Goal: Task Accomplishment & Management: Use online tool/utility

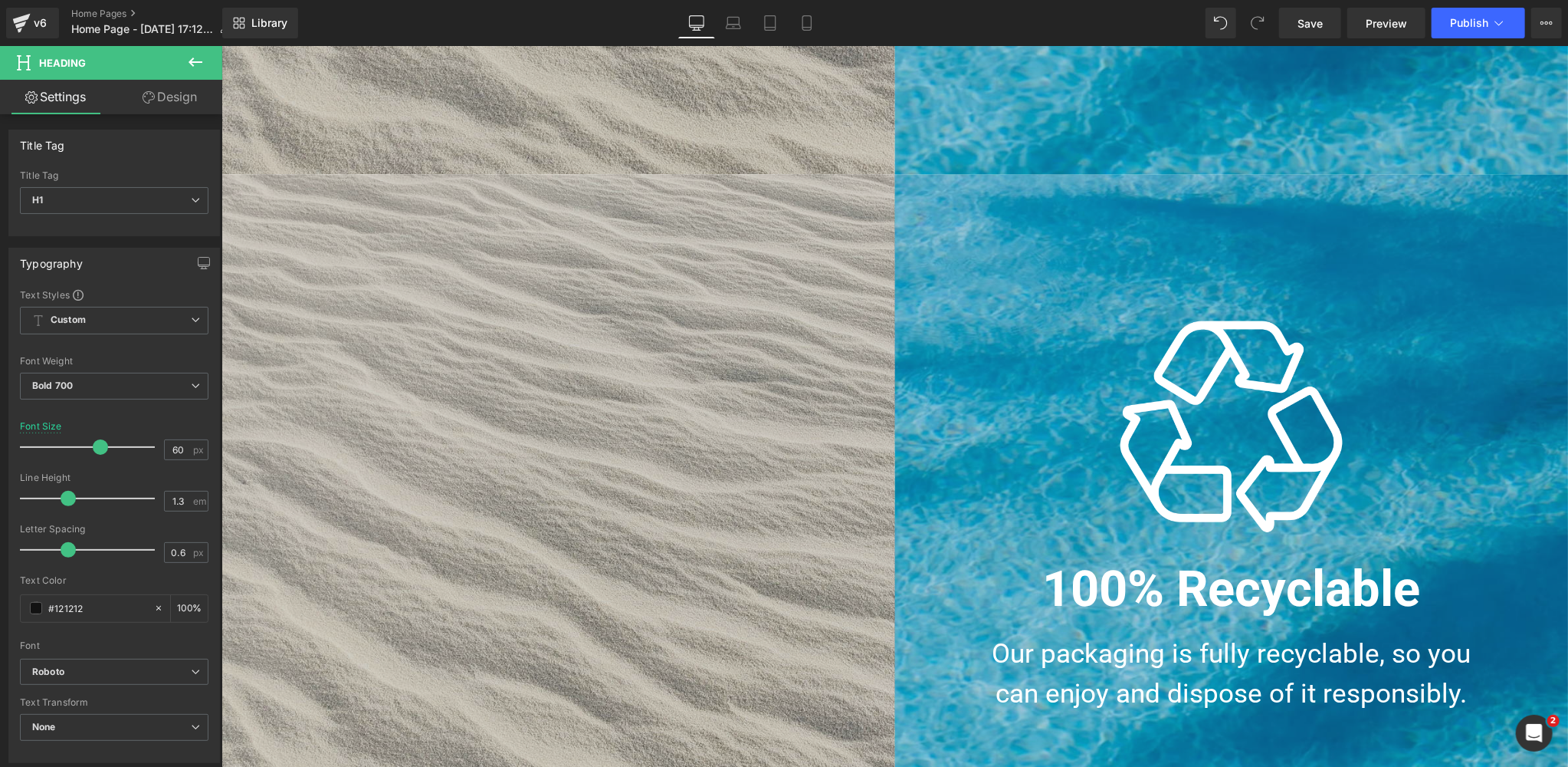
click at [683, 391] on div "Image Kick It Up Heading High quality cocktails with 13.3% ABV and bold taste t…" at bounding box center [557, 510] width 674 height 674
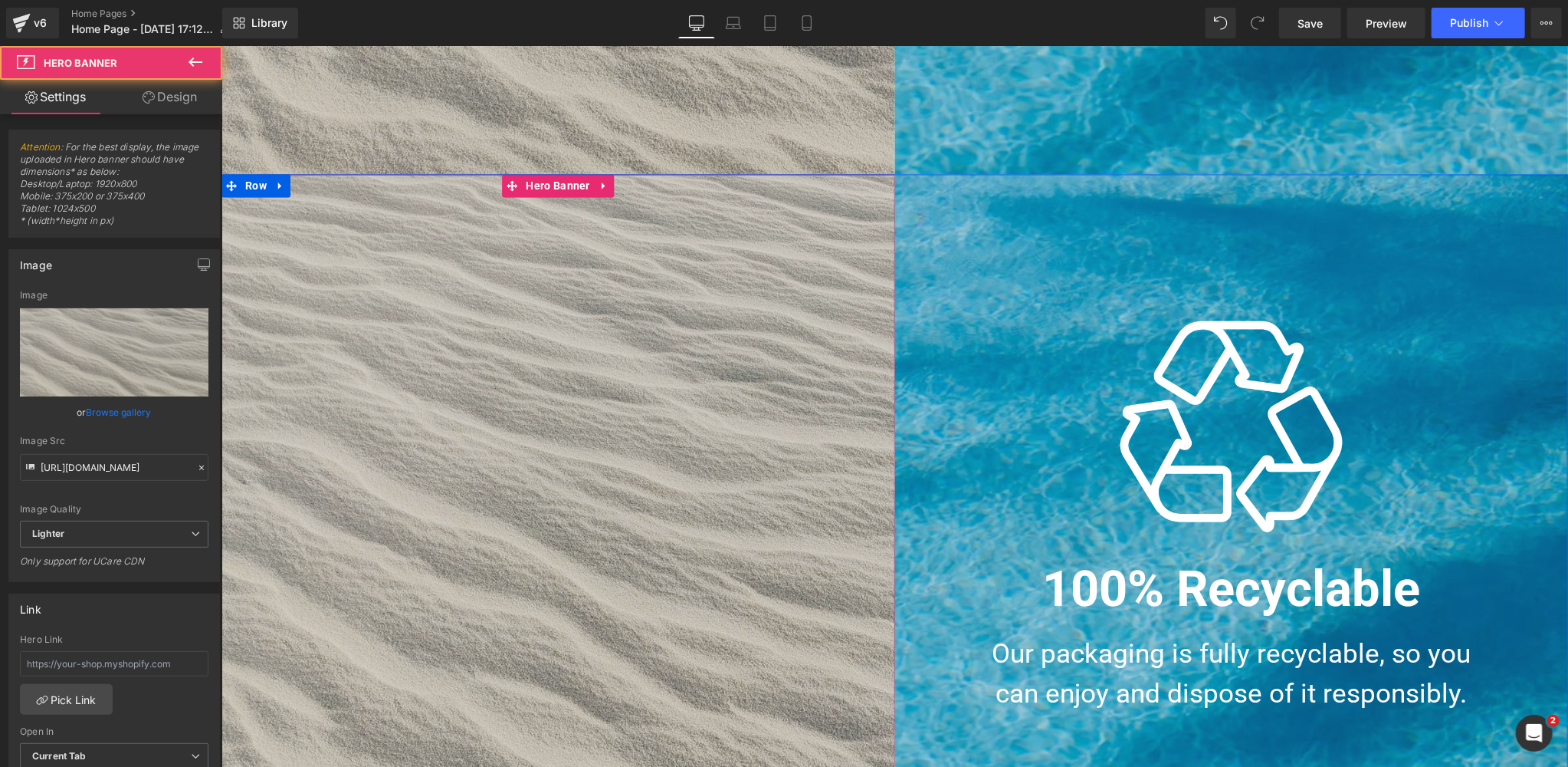
scroll to position [2225, 0]
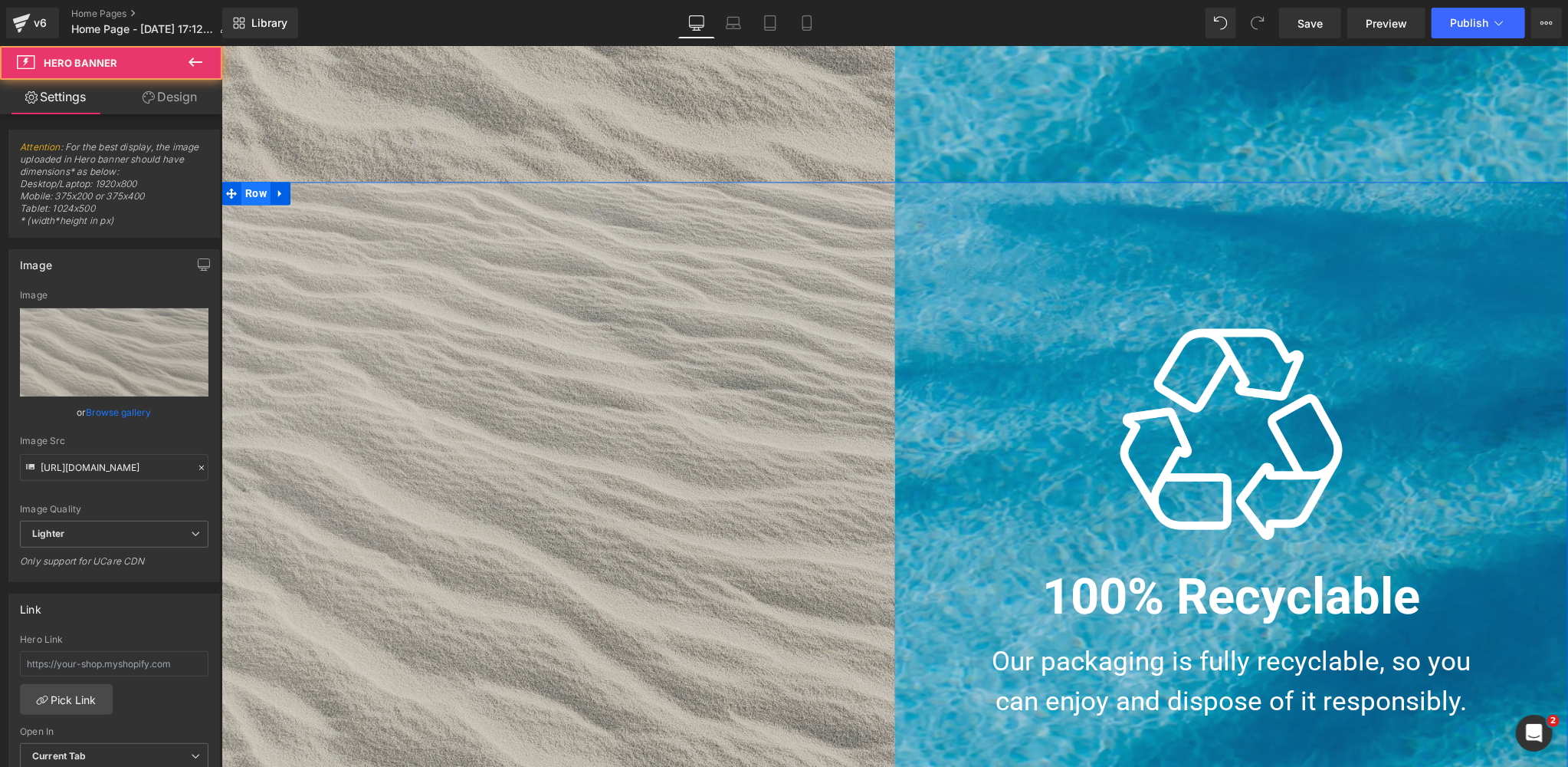
click at [261, 193] on span "Row" at bounding box center [255, 192] width 29 height 23
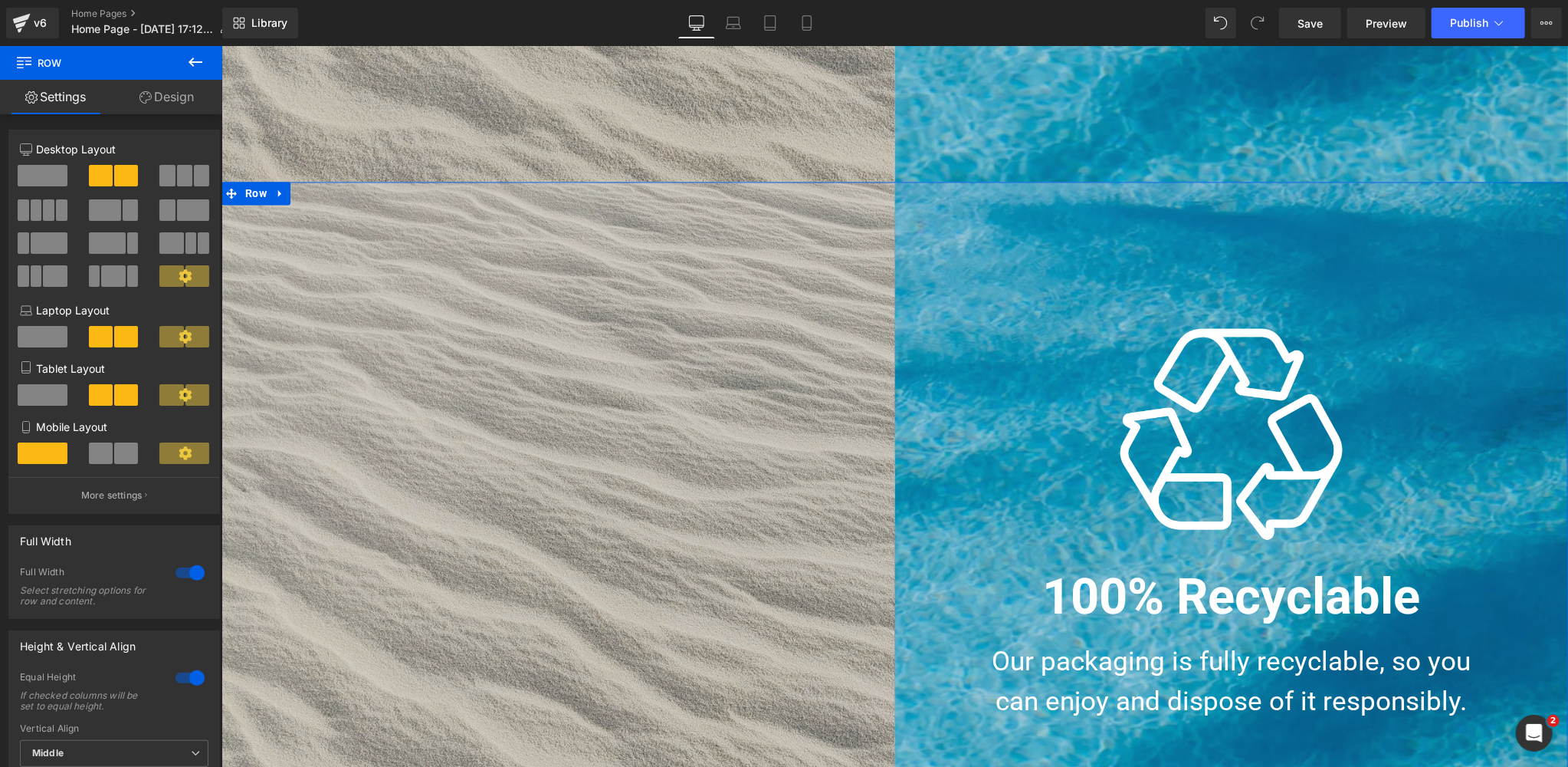
click at [179, 101] on link "Design" at bounding box center [166, 97] width 111 height 35
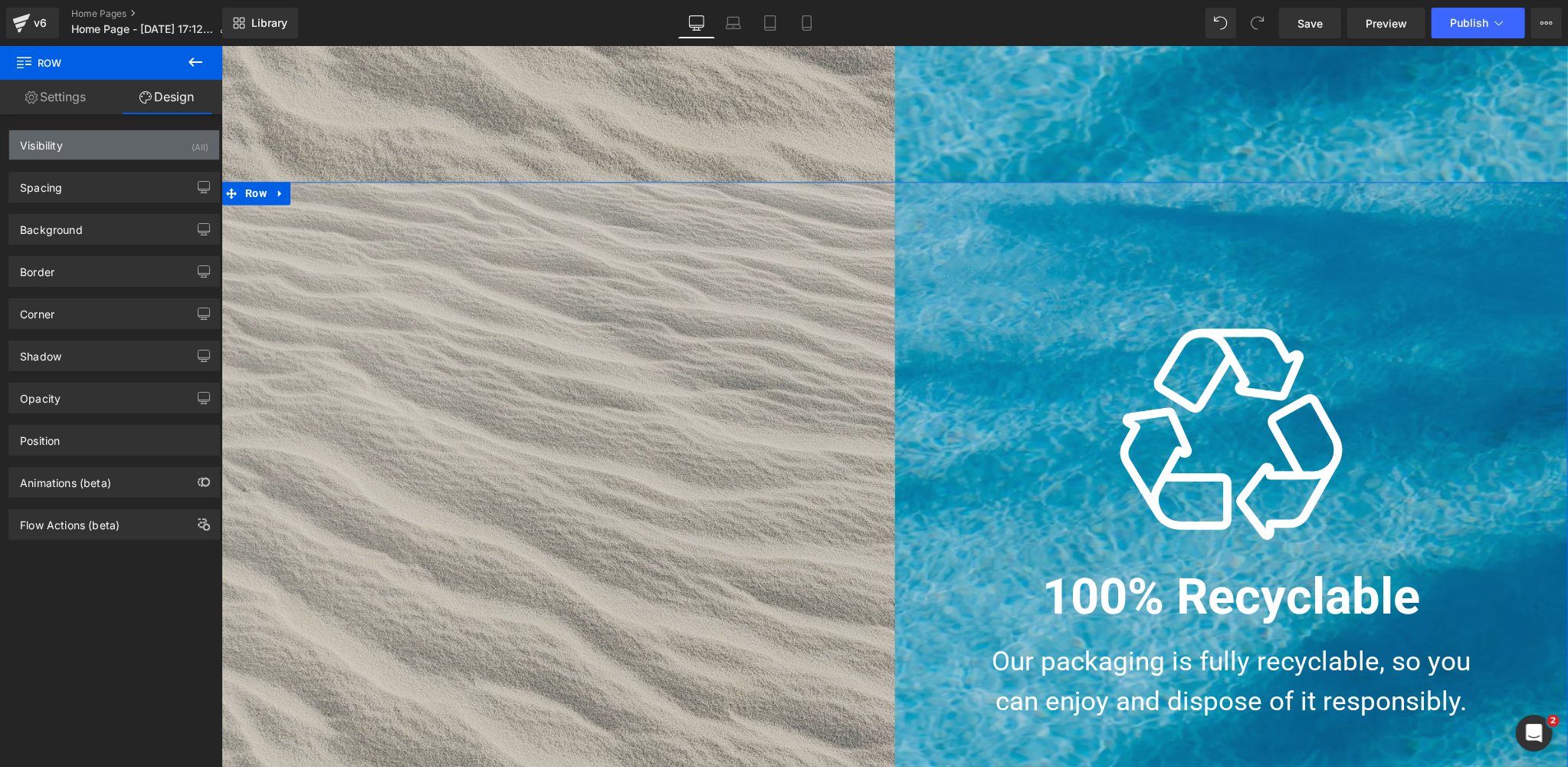
click at [134, 145] on div "Visibility (All)" at bounding box center [114, 144] width 209 height 29
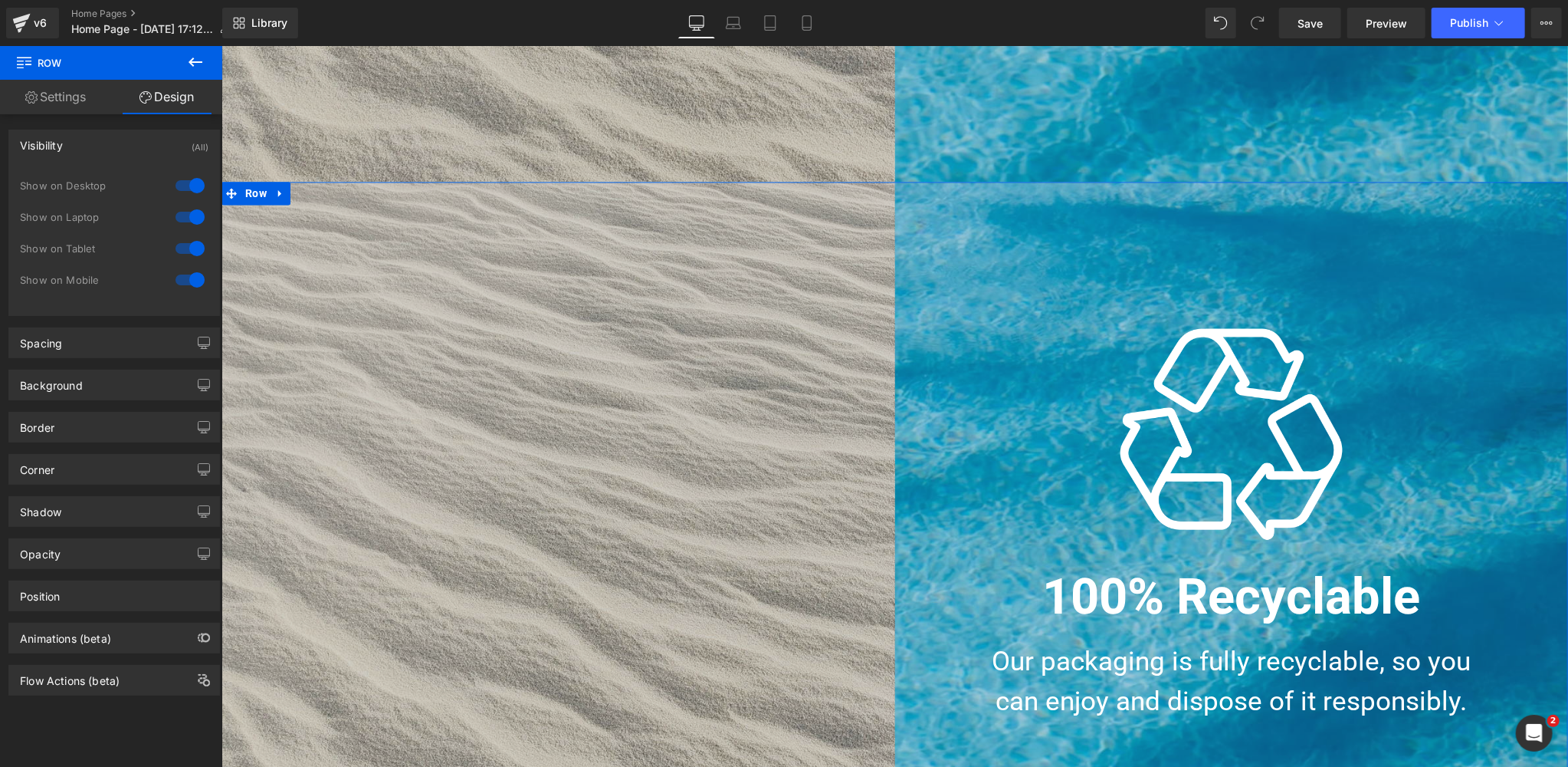
drag, startPoint x: 179, startPoint y: 188, endPoint x: 183, endPoint y: 223, distance: 35.2
click at [181, 188] on div at bounding box center [190, 185] width 37 height 25
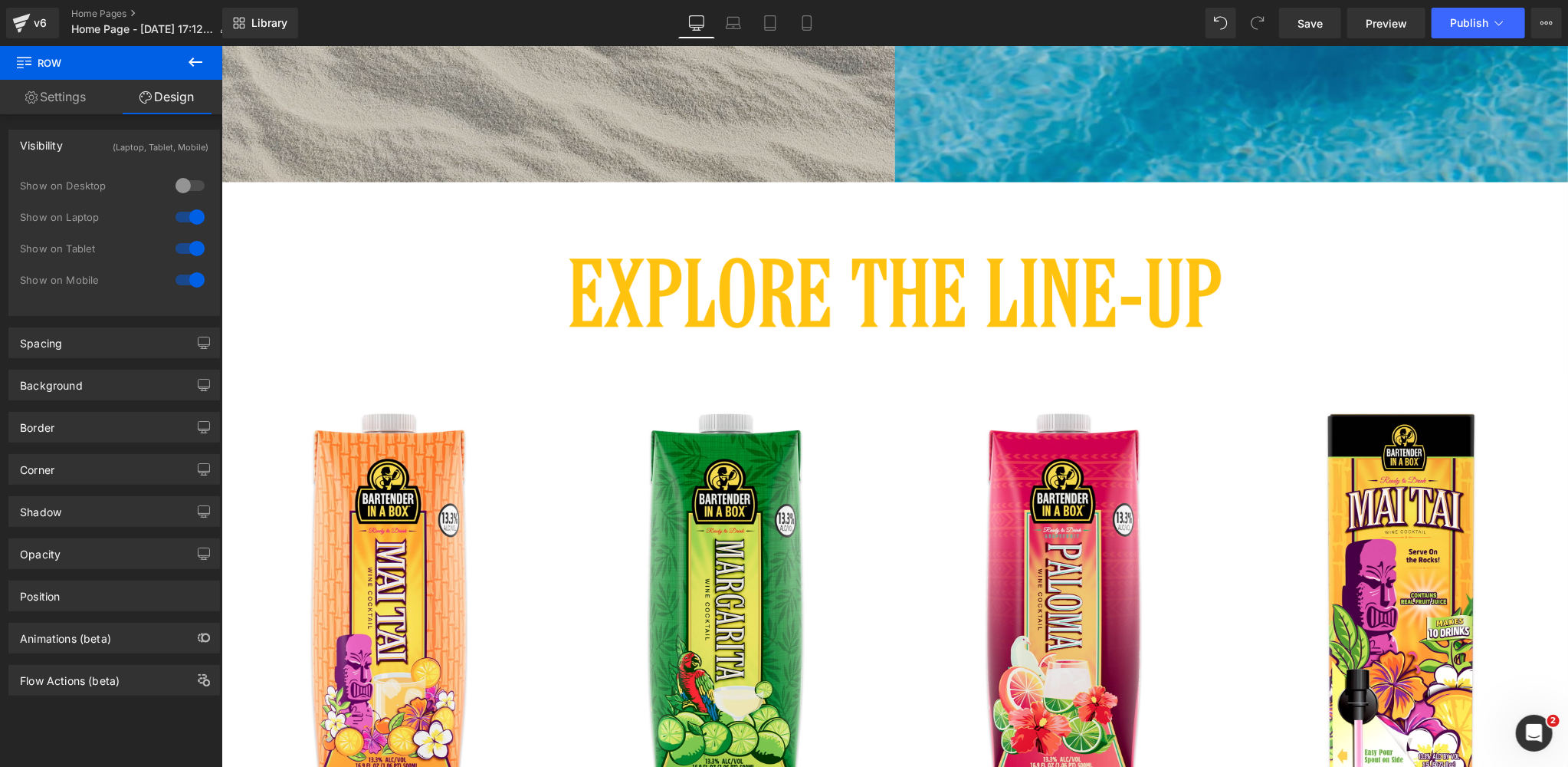
click at [183, 223] on div at bounding box center [190, 216] width 37 height 25
click at [178, 247] on div at bounding box center [190, 248] width 37 height 25
drag, startPoint x: 799, startPoint y: 22, endPoint x: 84, endPoint y: 40, distance: 715.2
click at [799, 22] on icon at bounding box center [807, 24] width 16 height 16
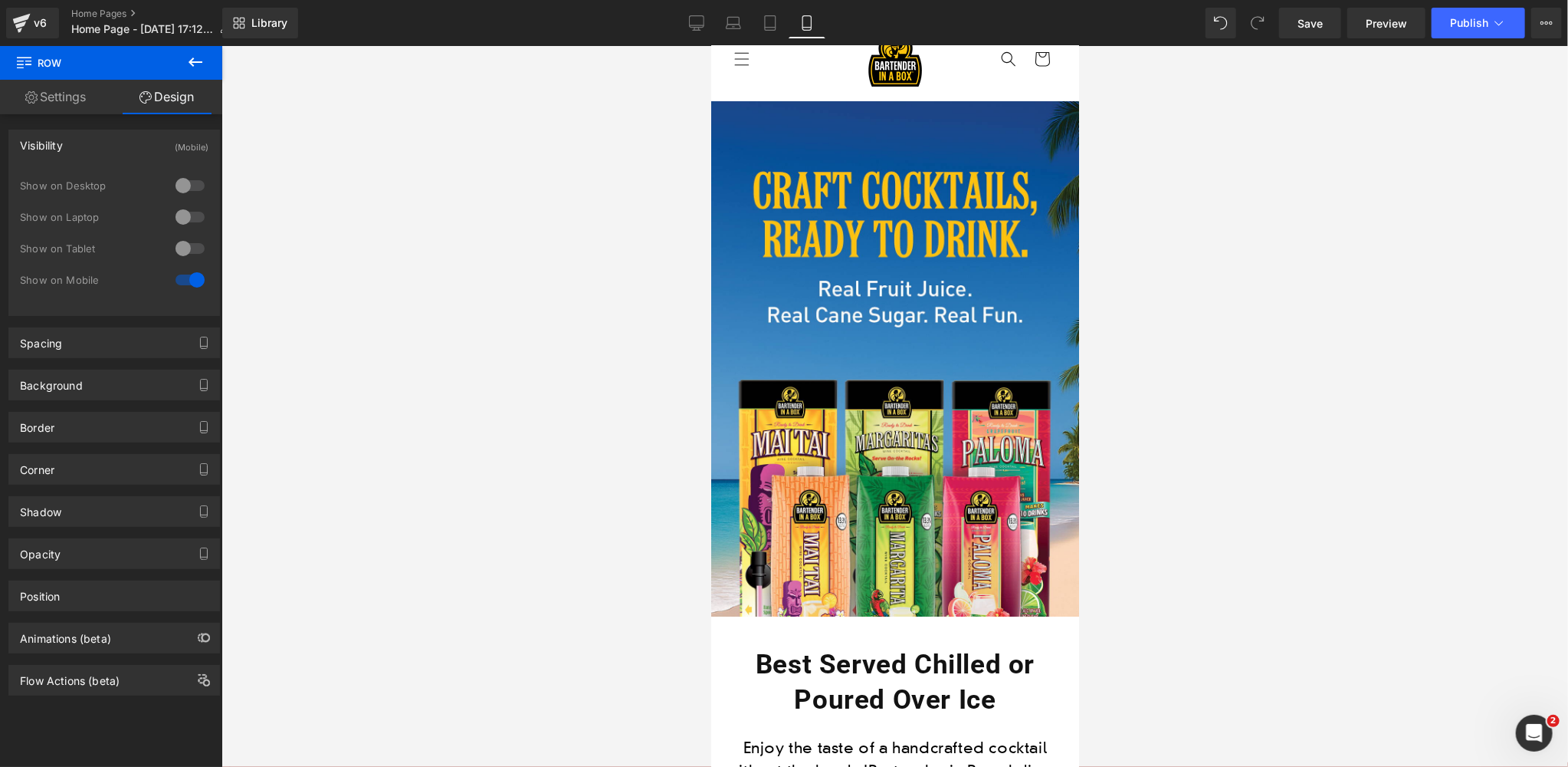
scroll to position [0, 0]
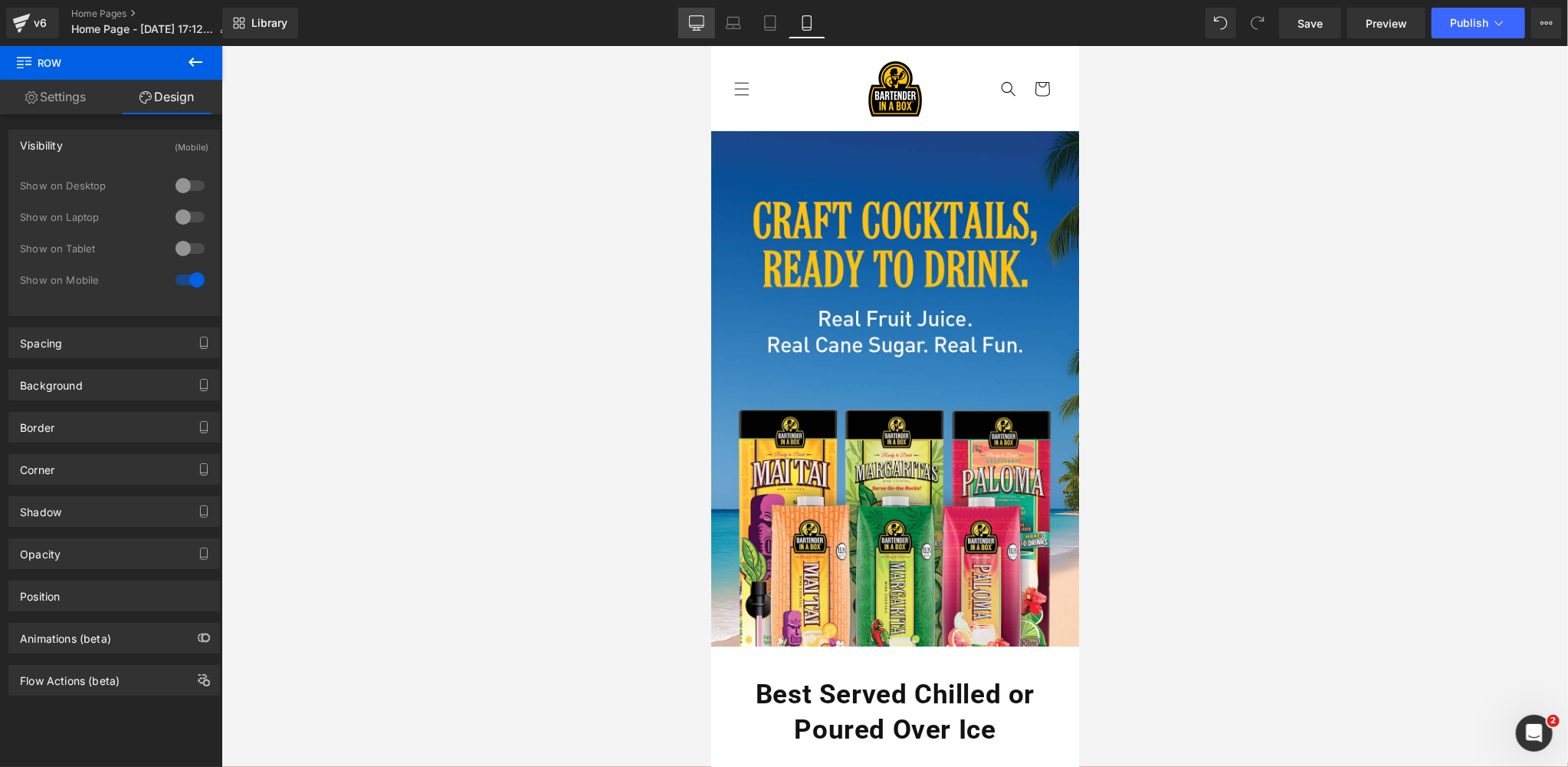
click at [704, 25] on icon at bounding box center [697, 24] width 16 height 16
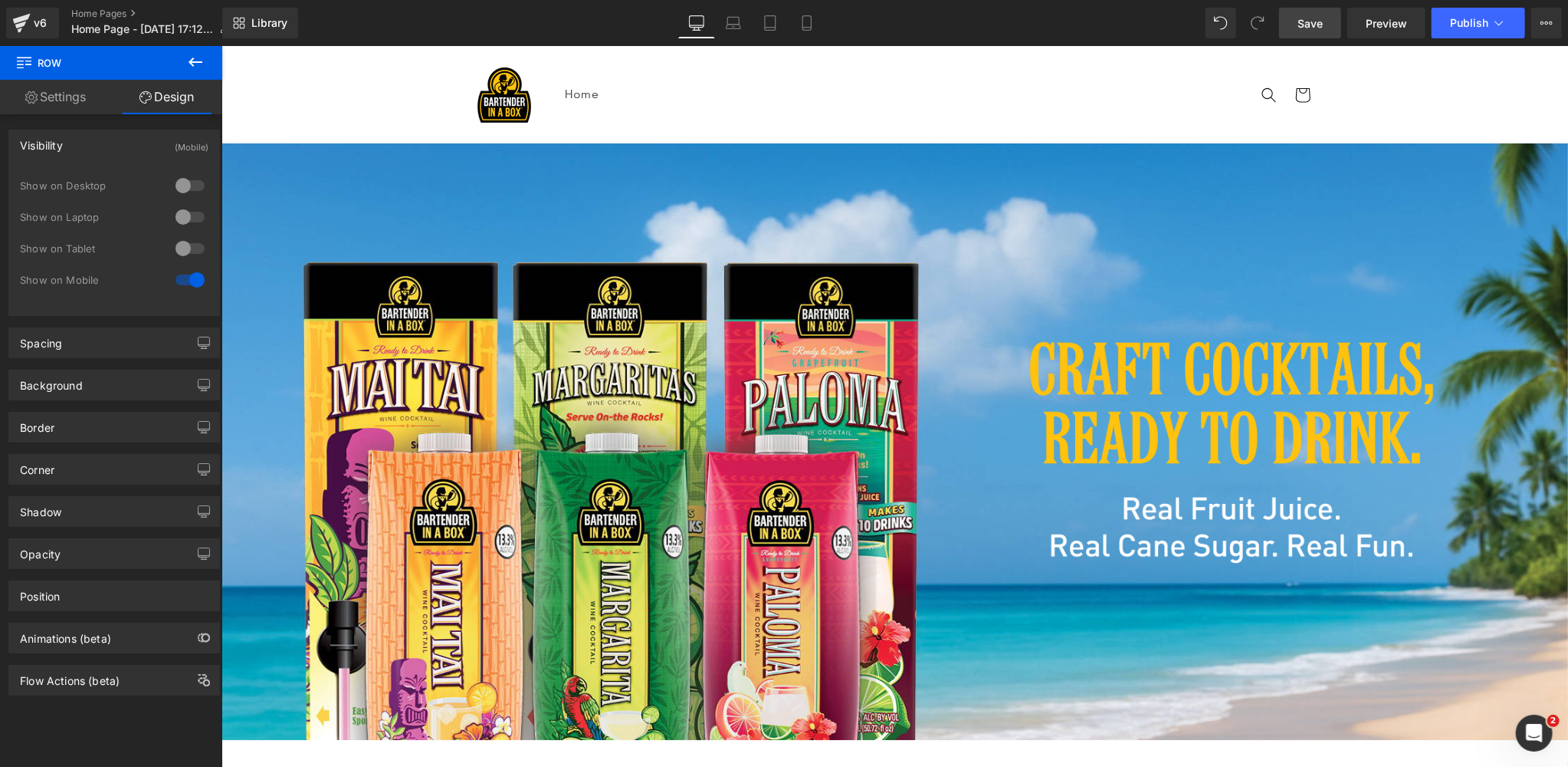
click at [1317, 18] on span "Save" at bounding box center [1310, 24] width 26 height 16
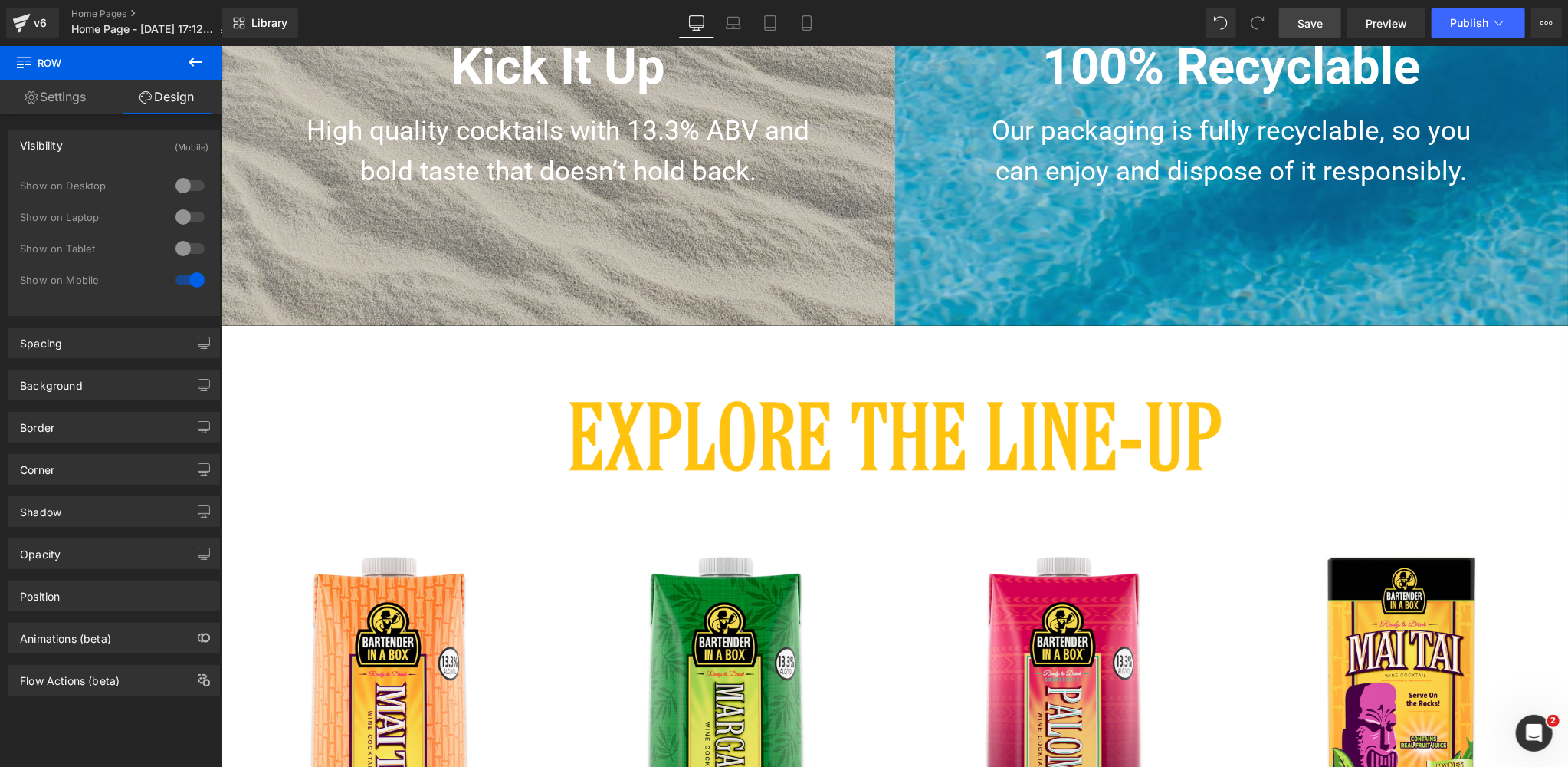
scroll to position [2115, 0]
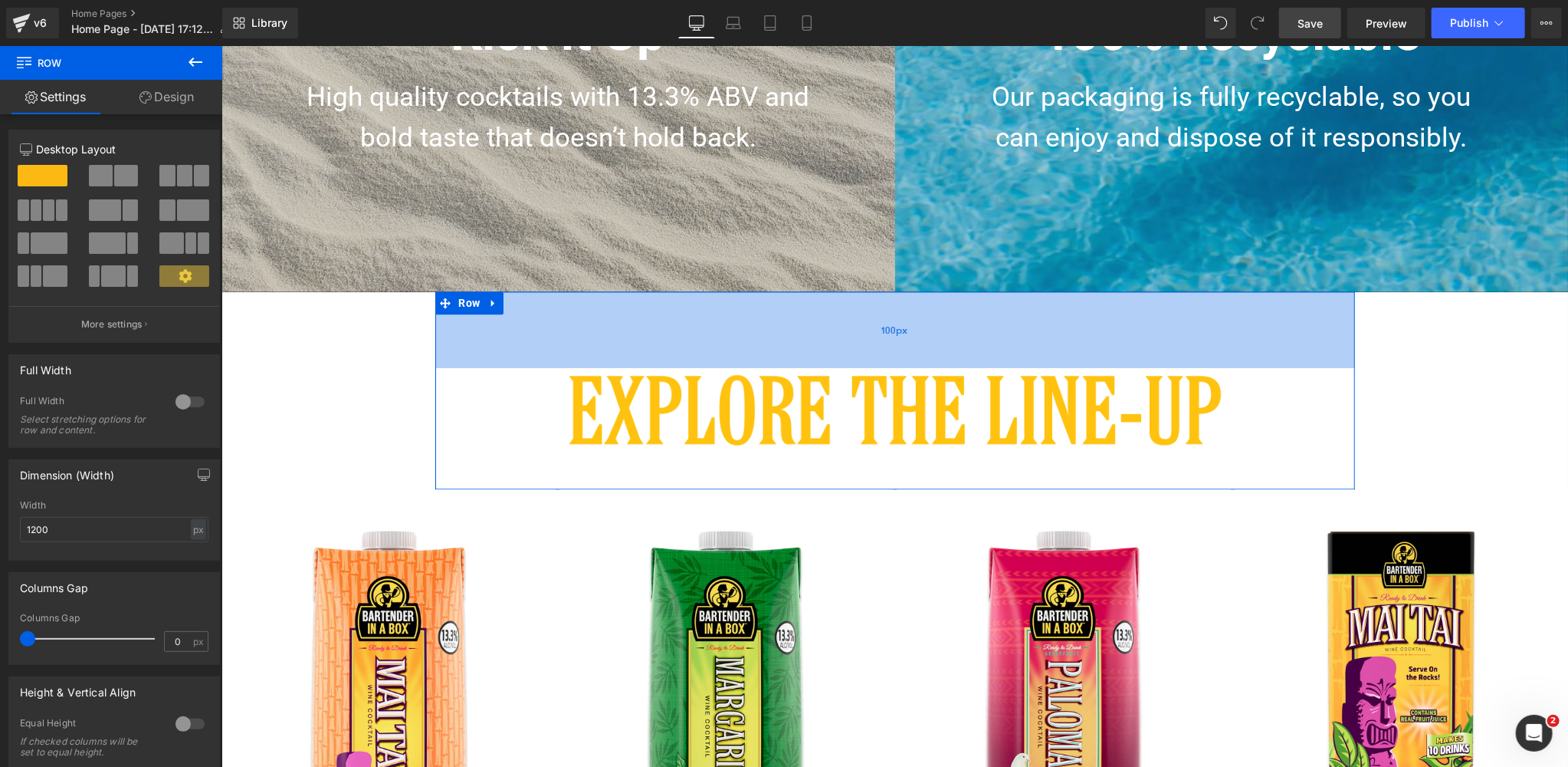
drag, startPoint x: 860, startPoint y: 304, endPoint x: 859, endPoint y: 312, distance: 8.1
click at [859, 312] on div "100px" at bounding box center [894, 329] width 920 height 77
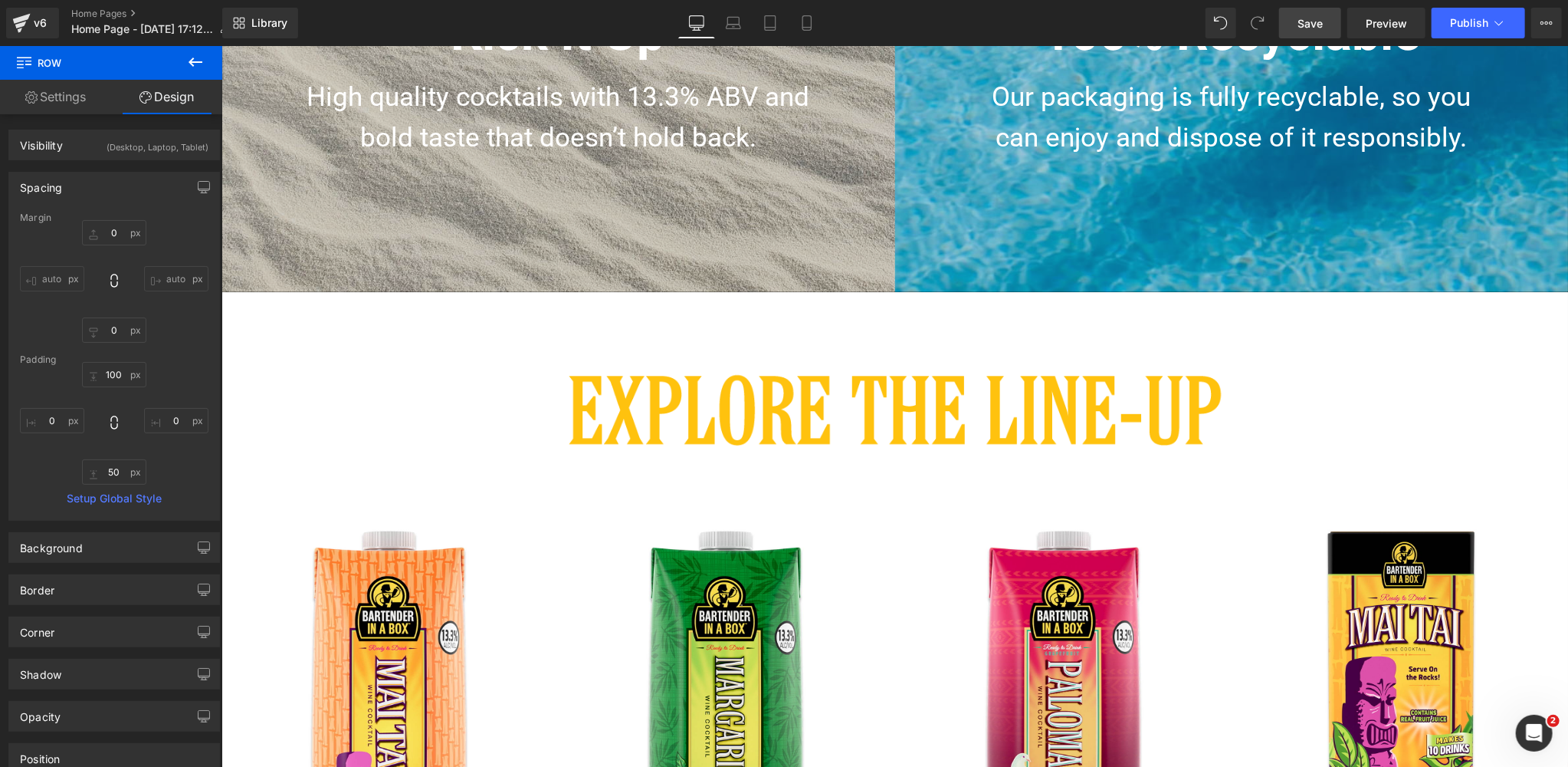
click at [1308, 24] on span "Save" at bounding box center [1310, 24] width 26 height 16
click at [793, 23] on icon at bounding box center [790, 24] width 16 height 16
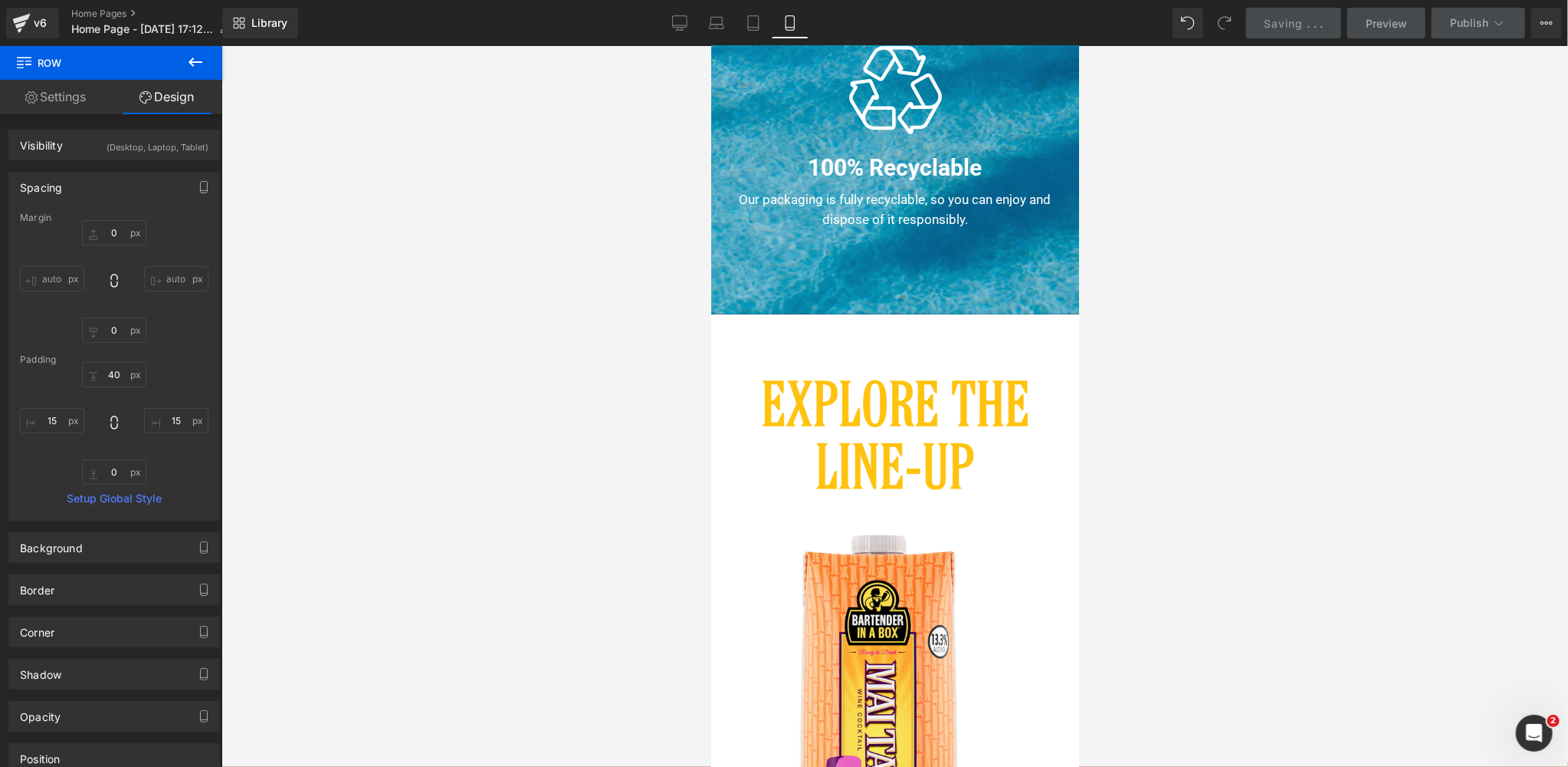
scroll to position [0, 0]
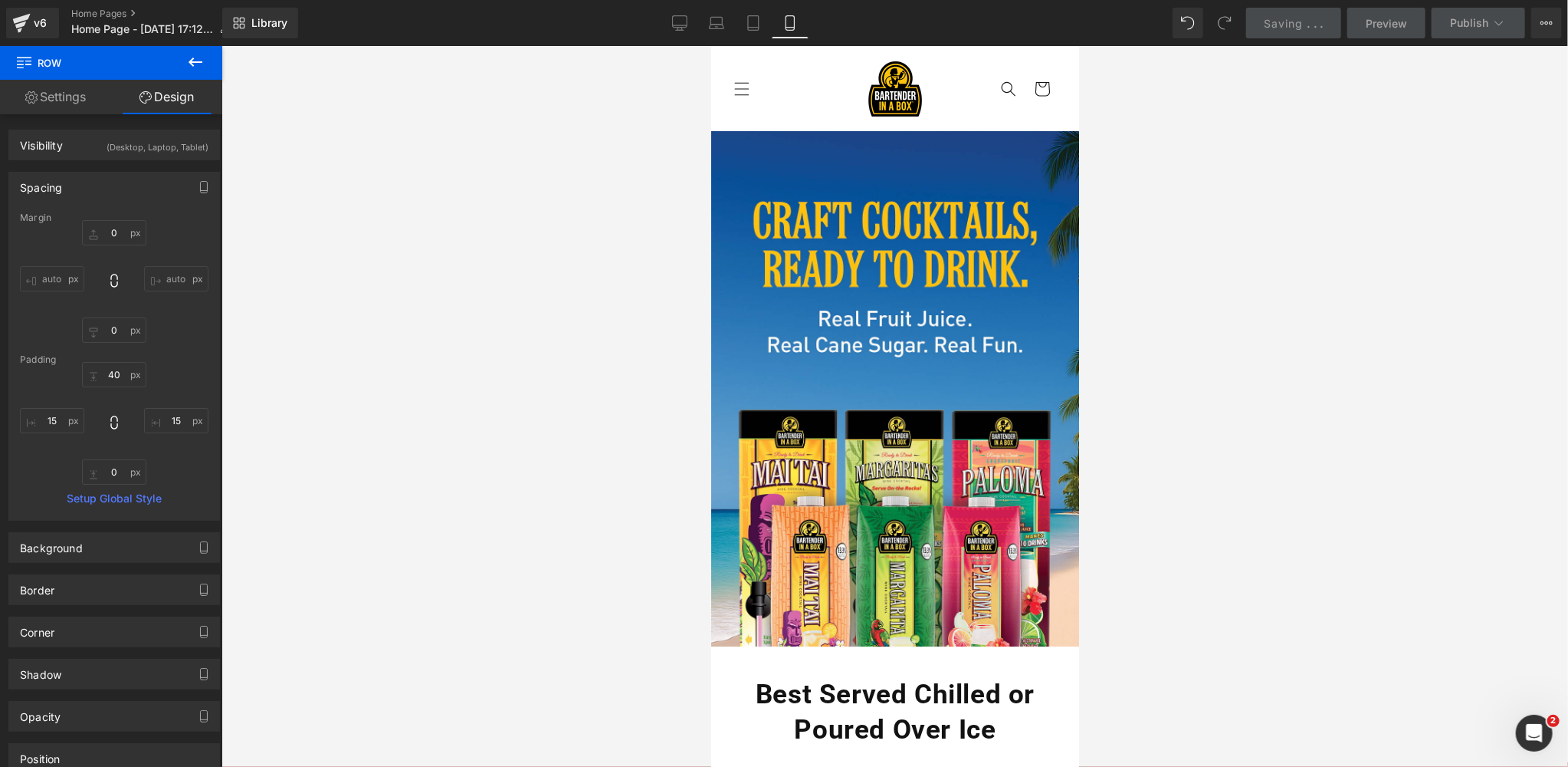
type input "0"
type input "40"
type input "15"
type input "0"
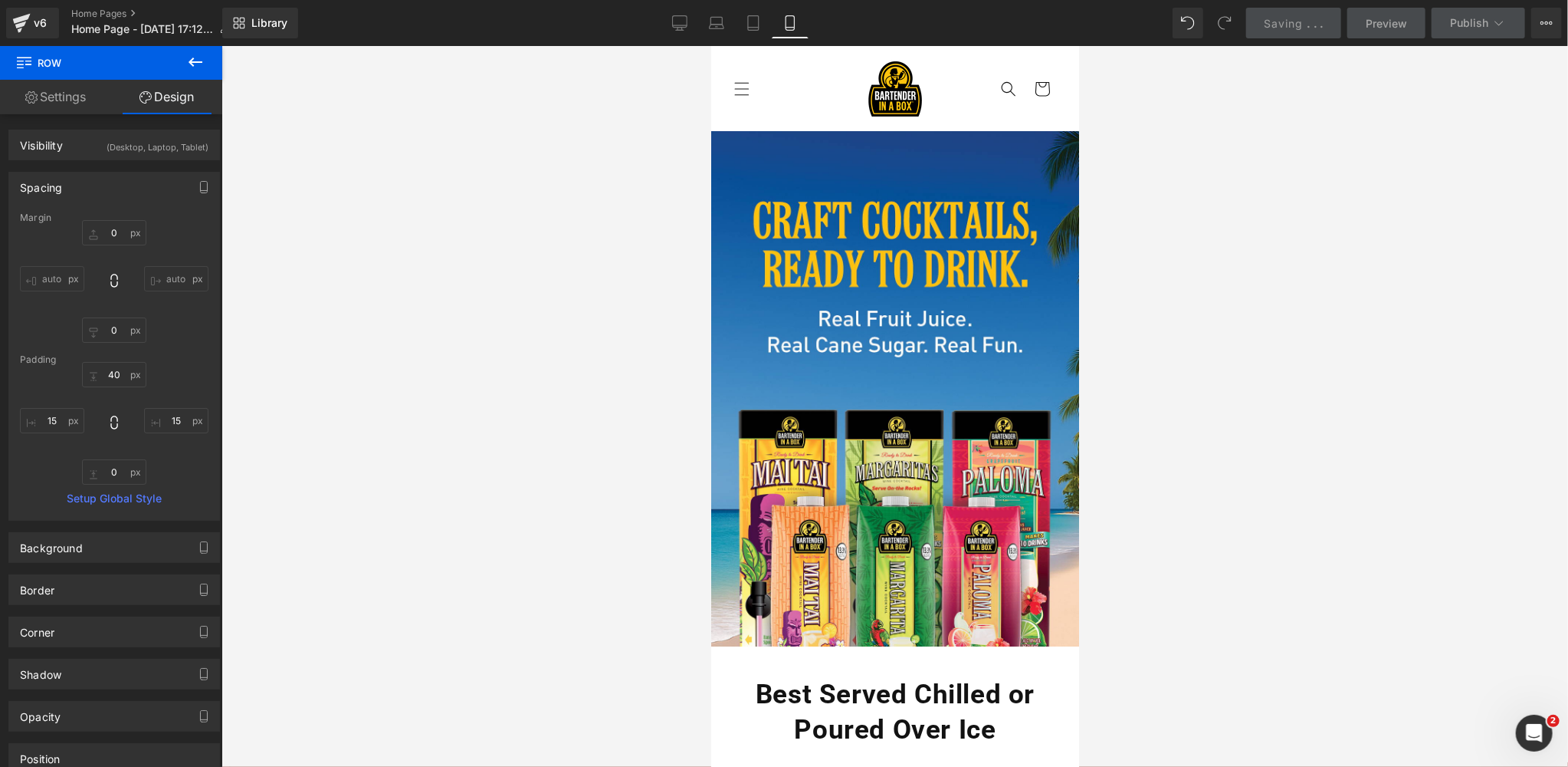
type input "15"
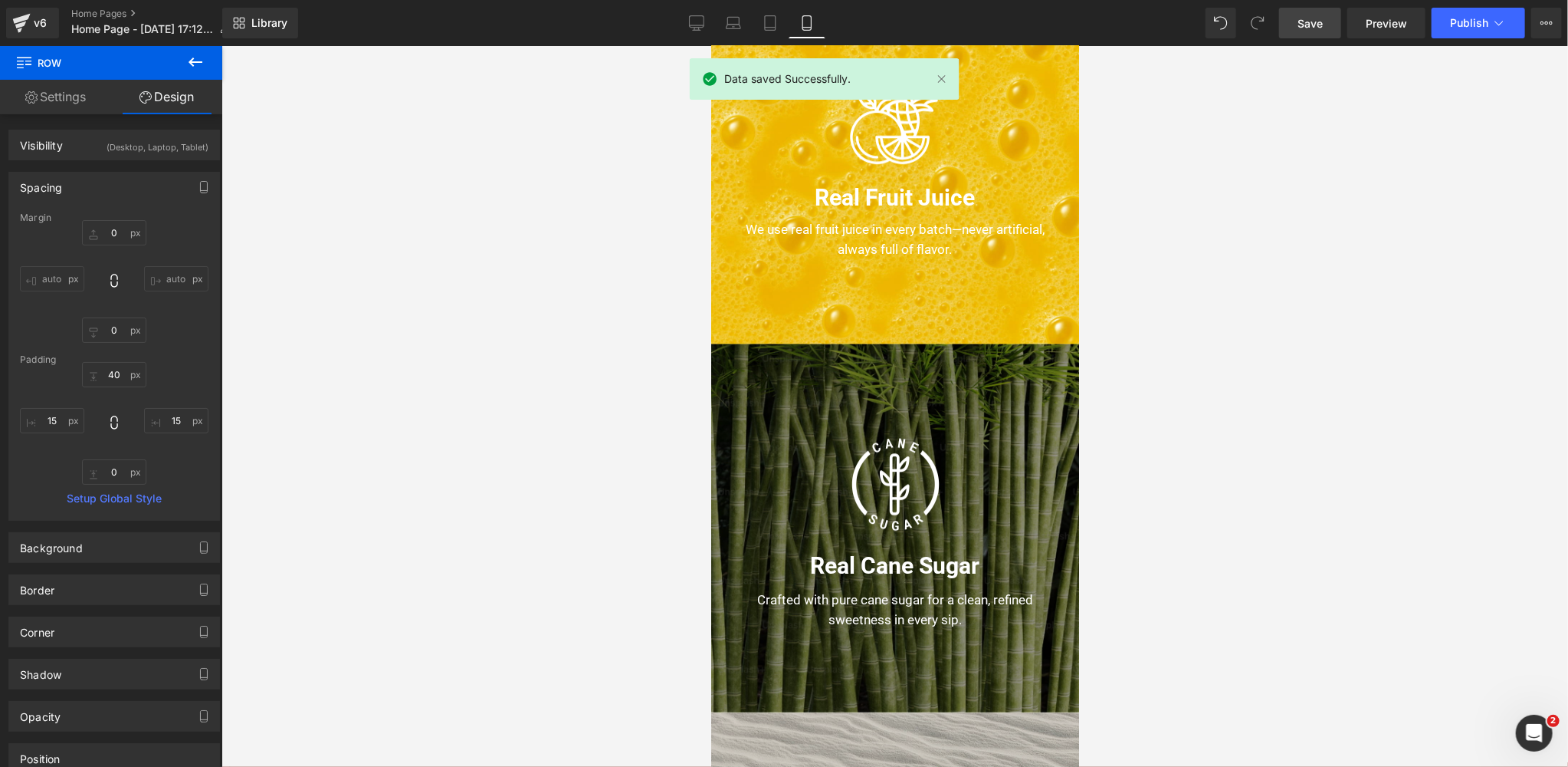
scroll to position [857, 0]
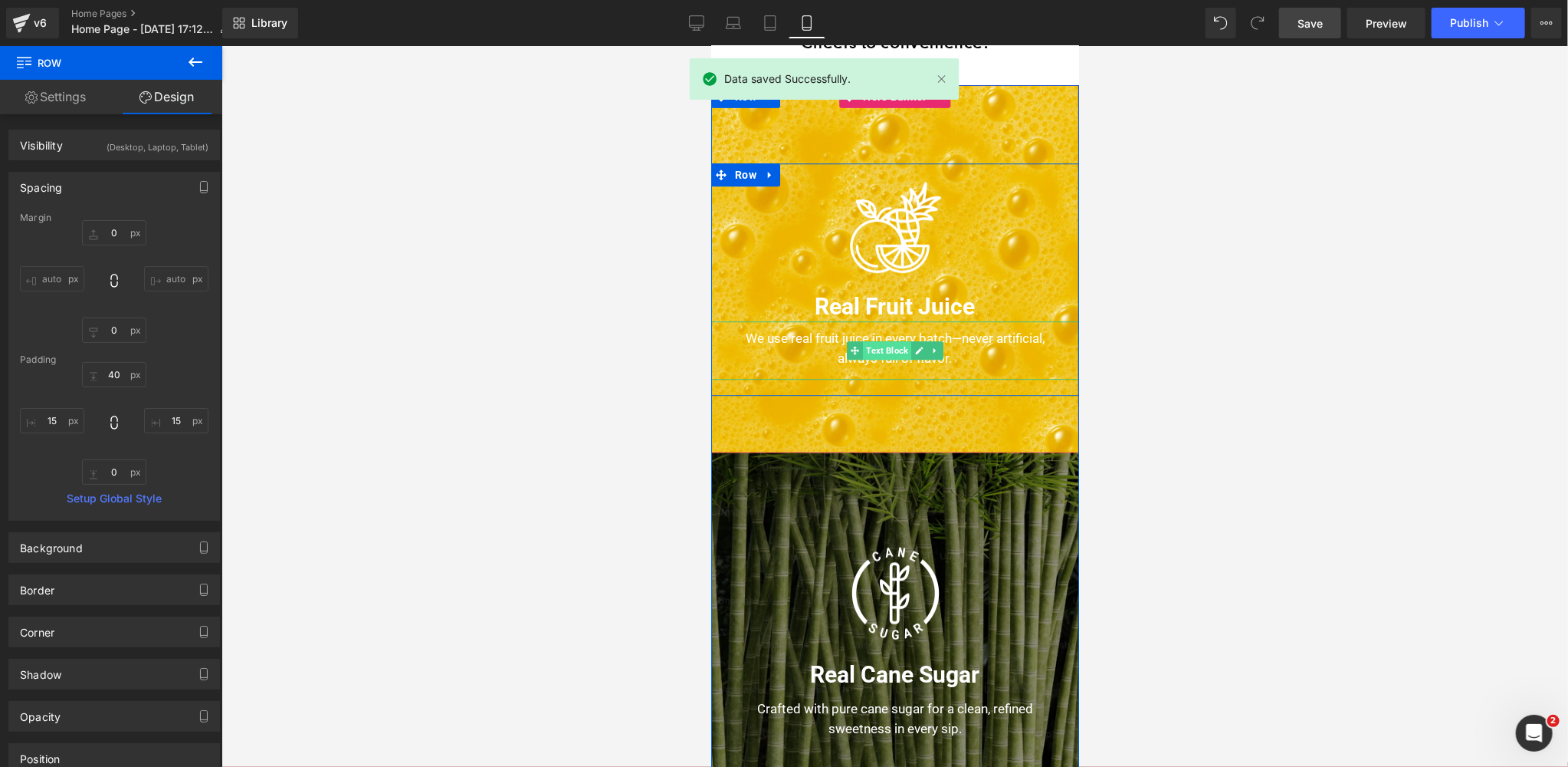
drag, startPoint x: 887, startPoint y: 351, endPoint x: 1134, endPoint y: 425, distance: 257.8
click at [887, 351] on span "Text Block" at bounding box center [885, 350] width 48 height 19
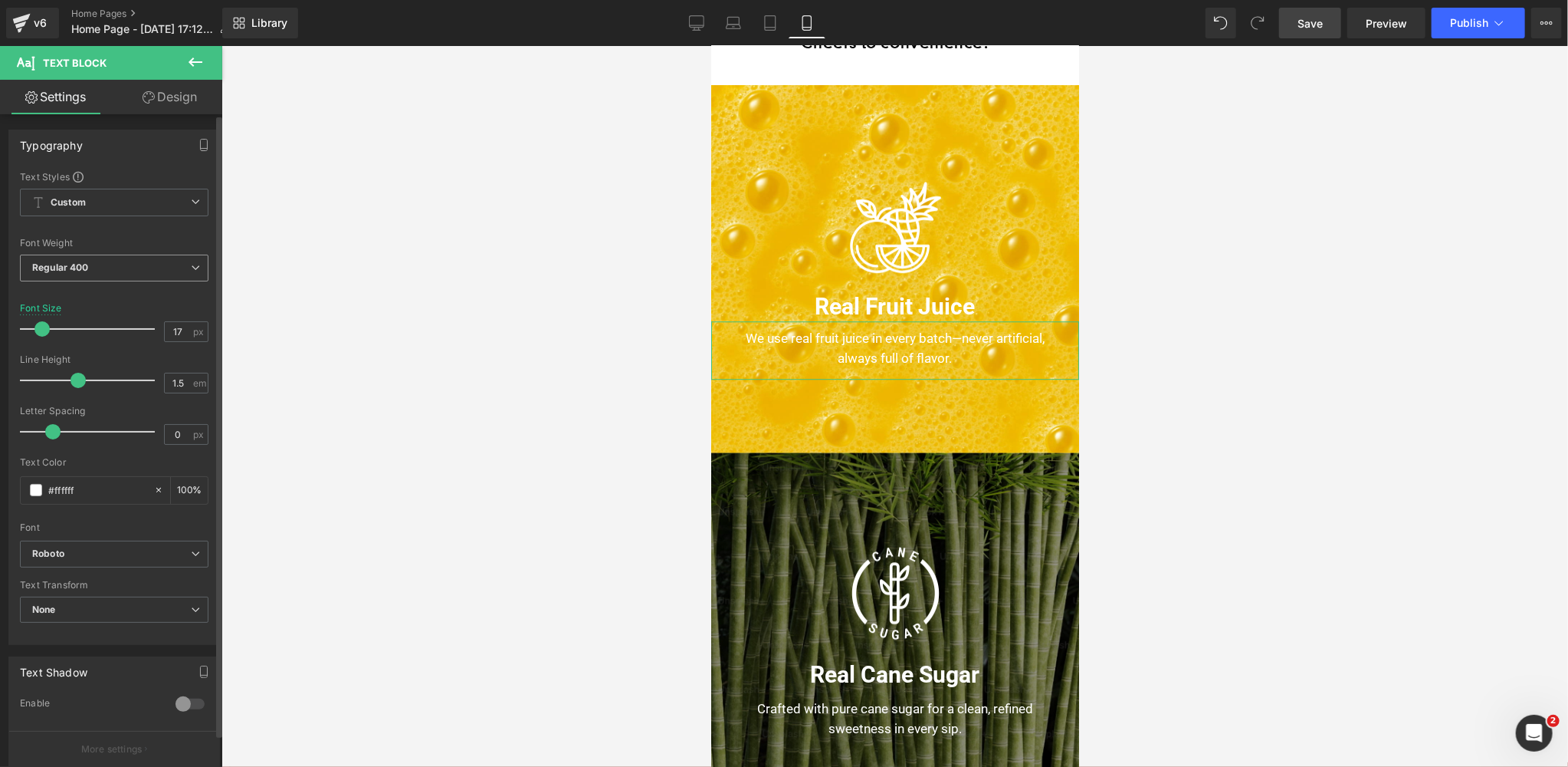
click at [64, 261] on b "Regular 400" at bounding box center [60, 267] width 56 height 12
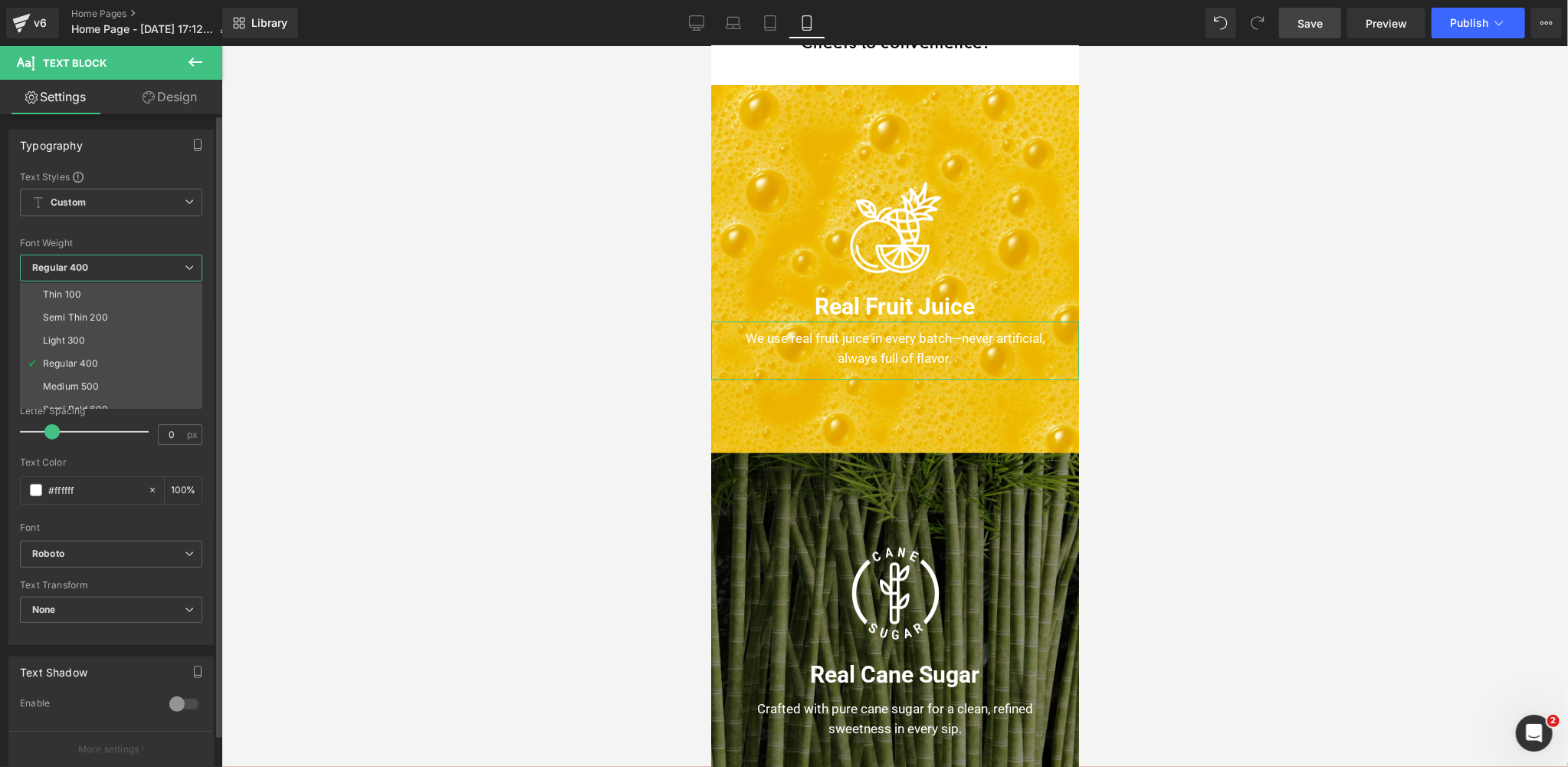
click at [64, 381] on div "Medium 500" at bounding box center [70, 385] width 56 height 11
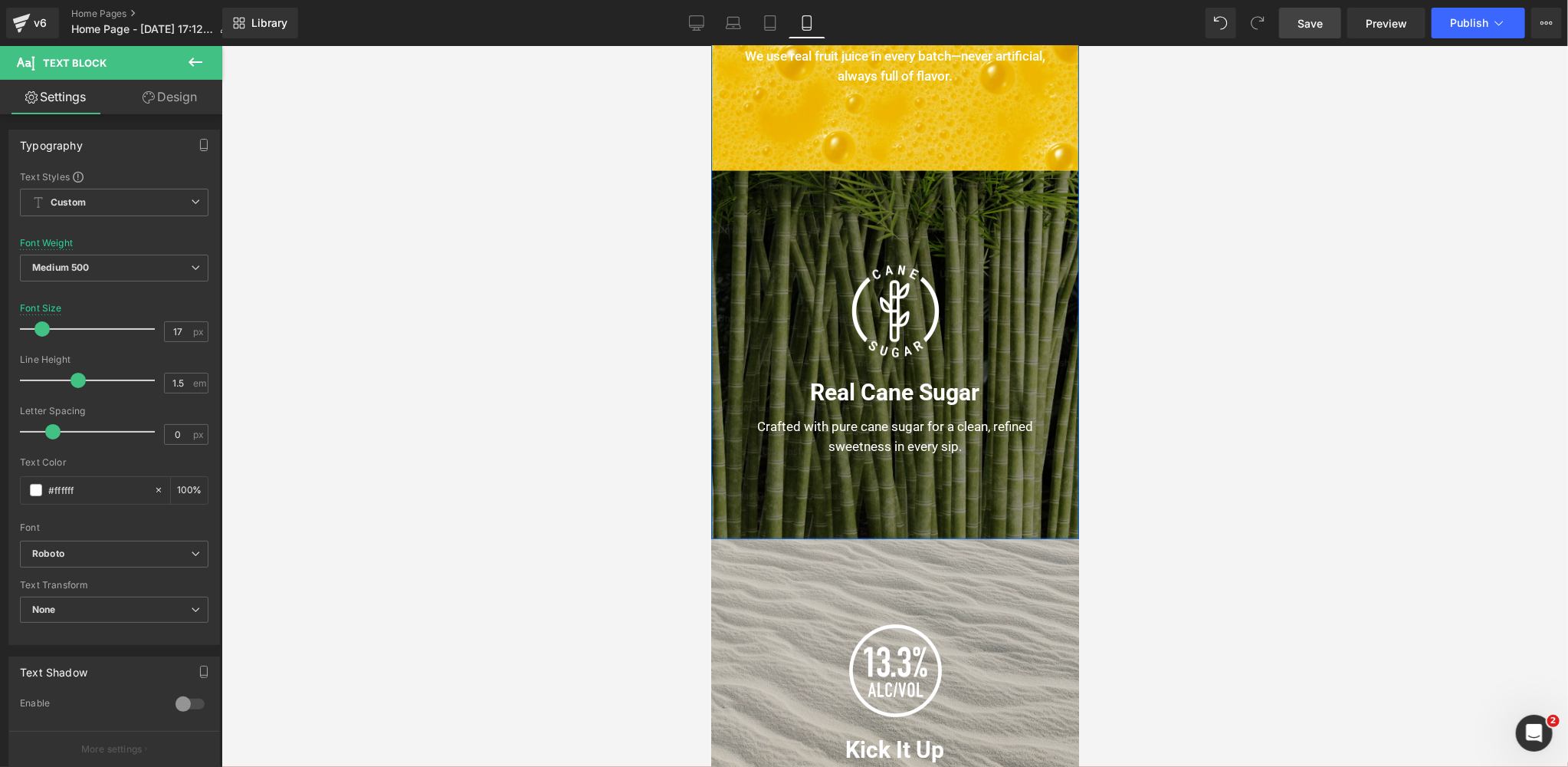
scroll to position [1141, 0]
click at [896, 429] on div "Crafted with pure cane sugar for a clean, refined sweetness in every sip. Text …" at bounding box center [894, 437] width 368 height 58
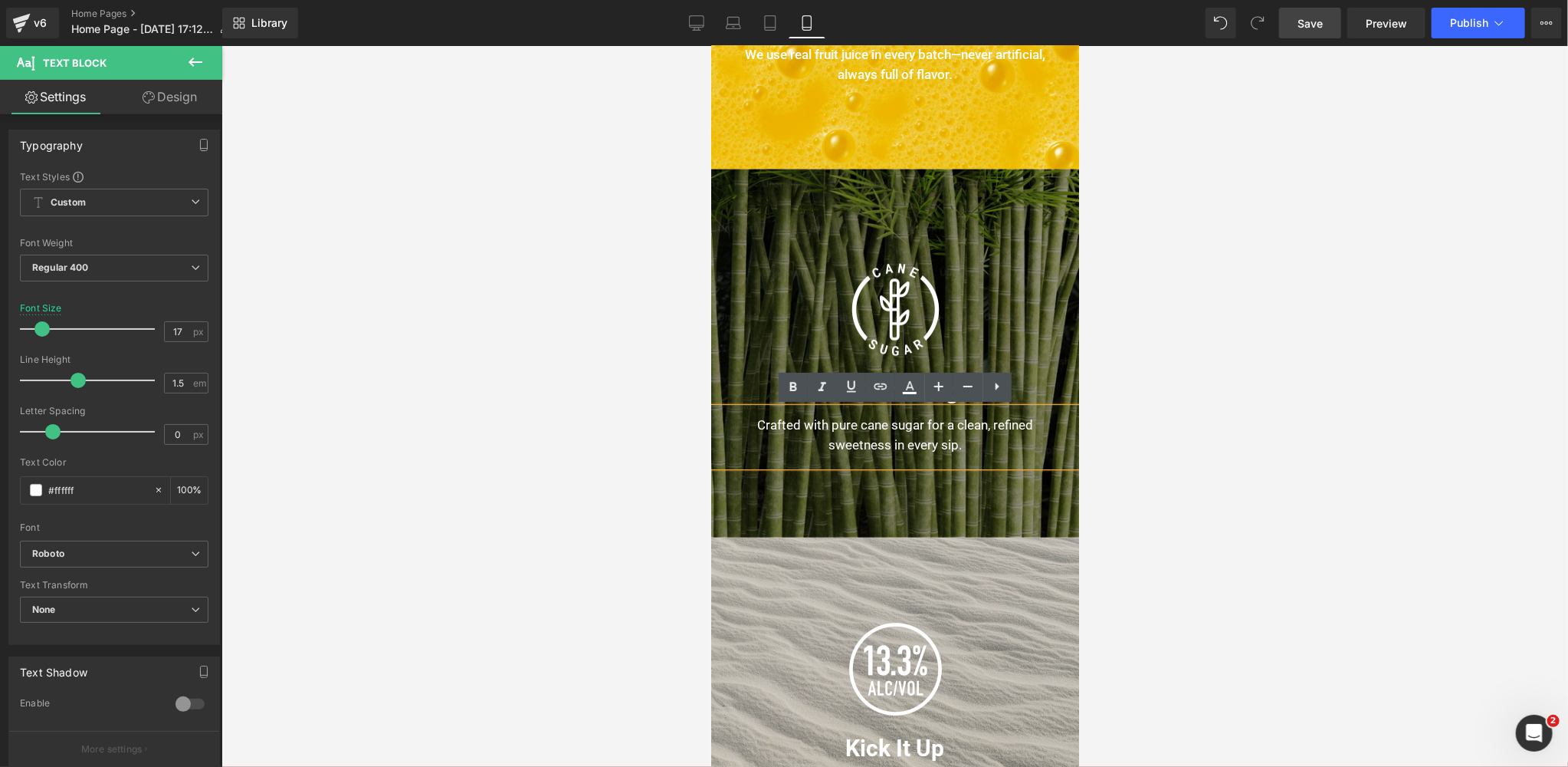
click at [1283, 401] on div at bounding box center [894, 406] width 1347 height 721
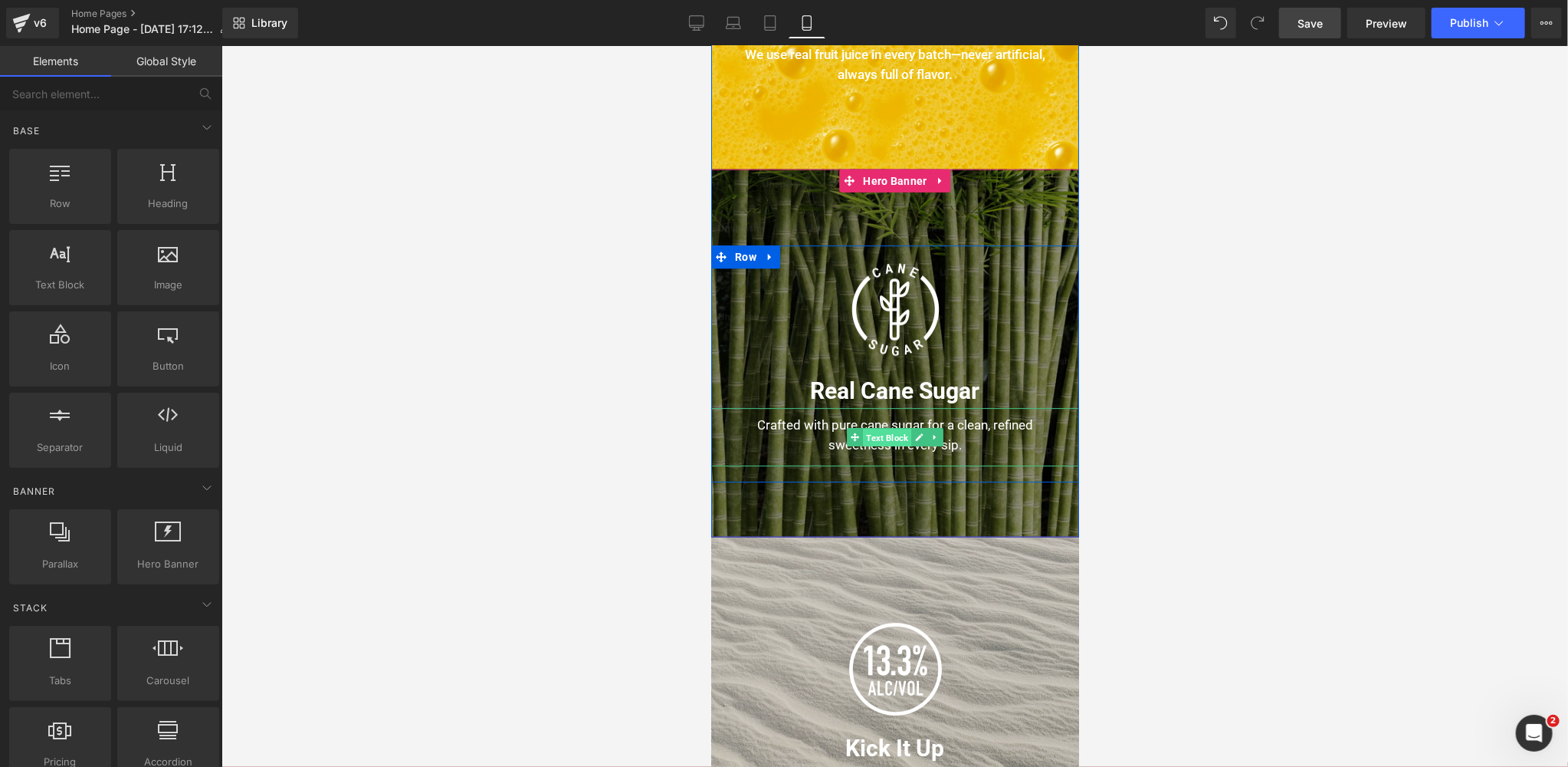
click at [885, 440] on span "Text Block" at bounding box center [885, 437] width 48 height 19
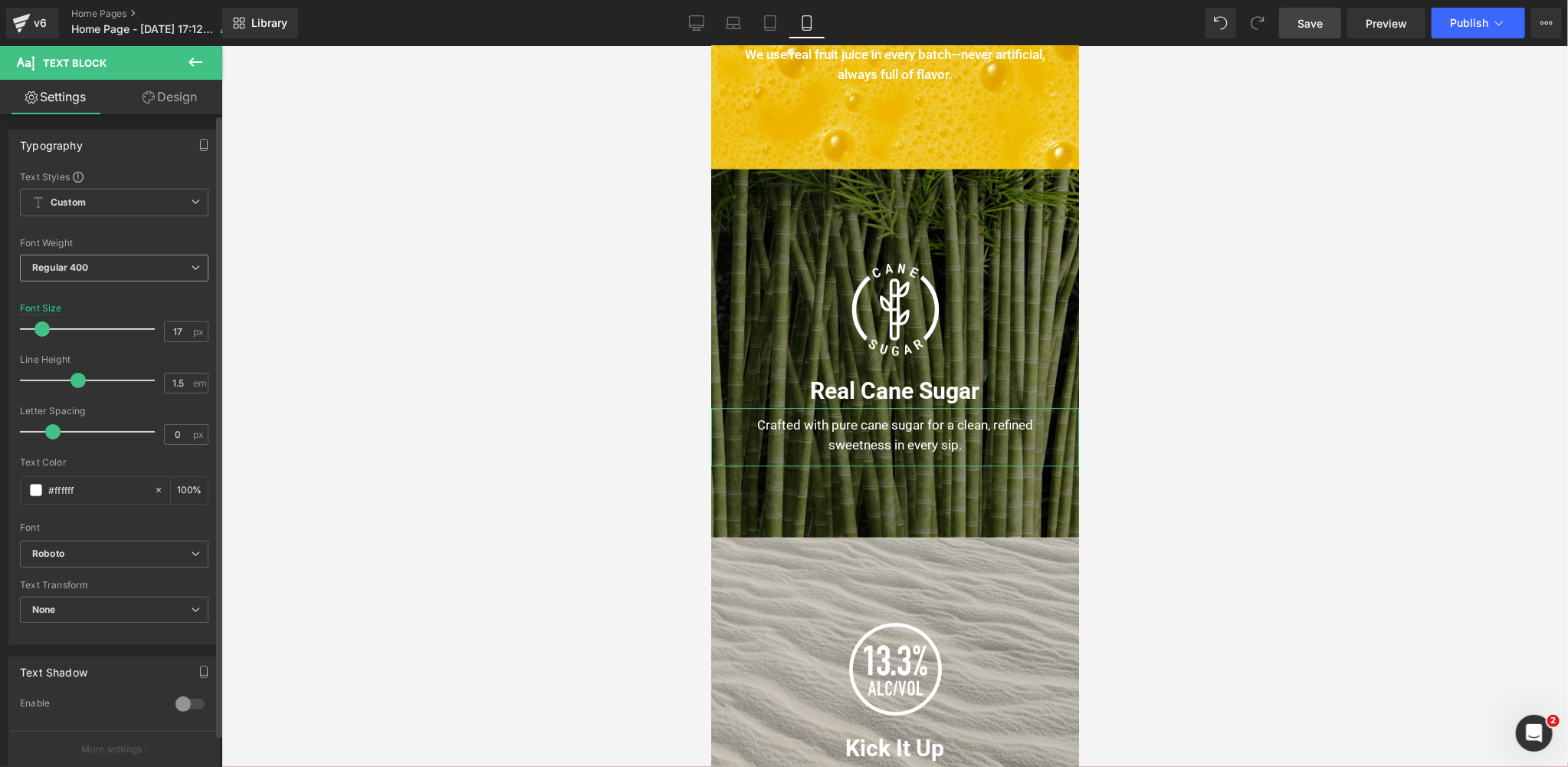
click at [91, 264] on span "Regular 400" at bounding box center [114, 267] width 189 height 27
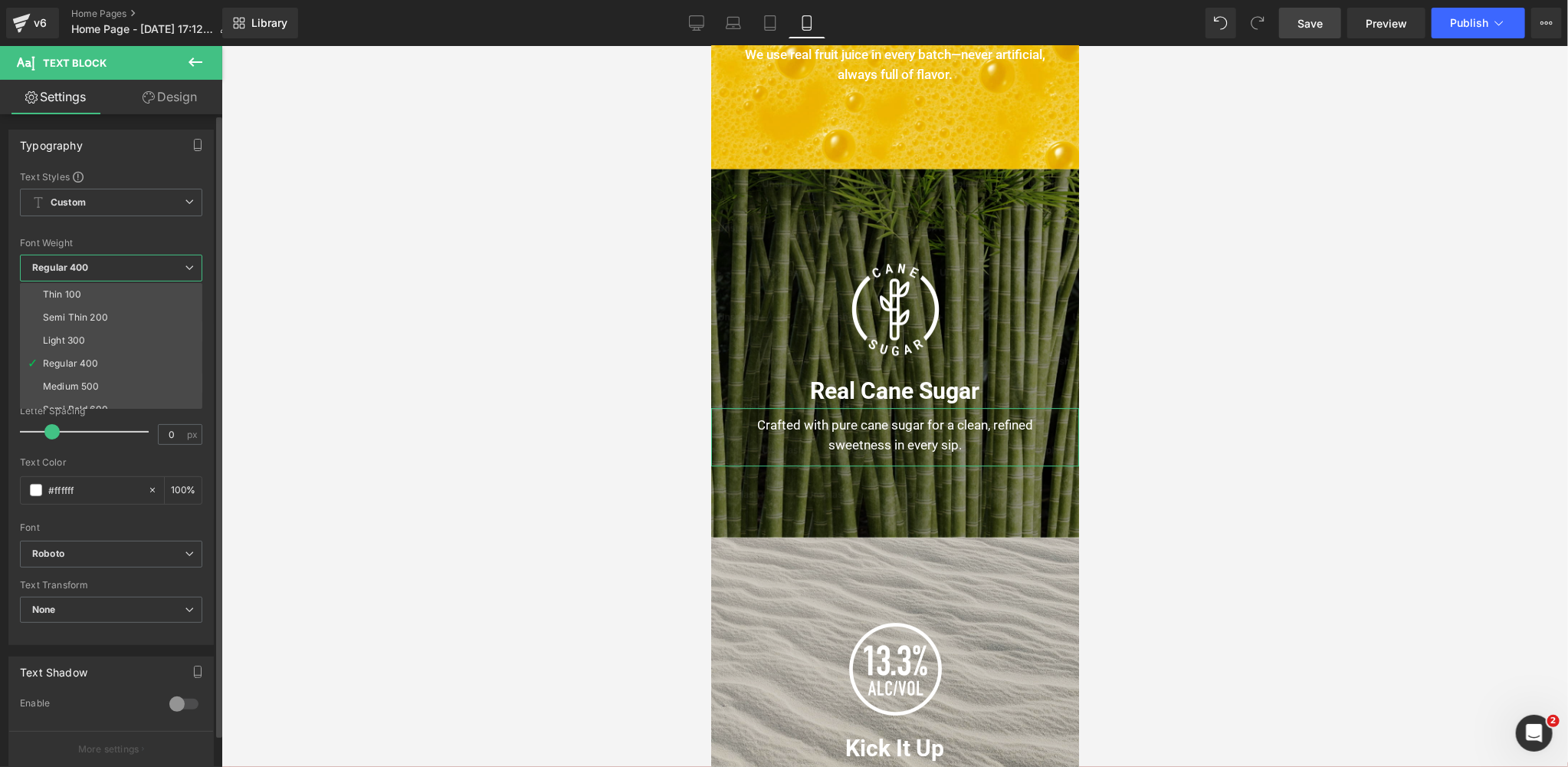
click at [76, 384] on div "Medium 500" at bounding box center [70, 385] width 56 height 11
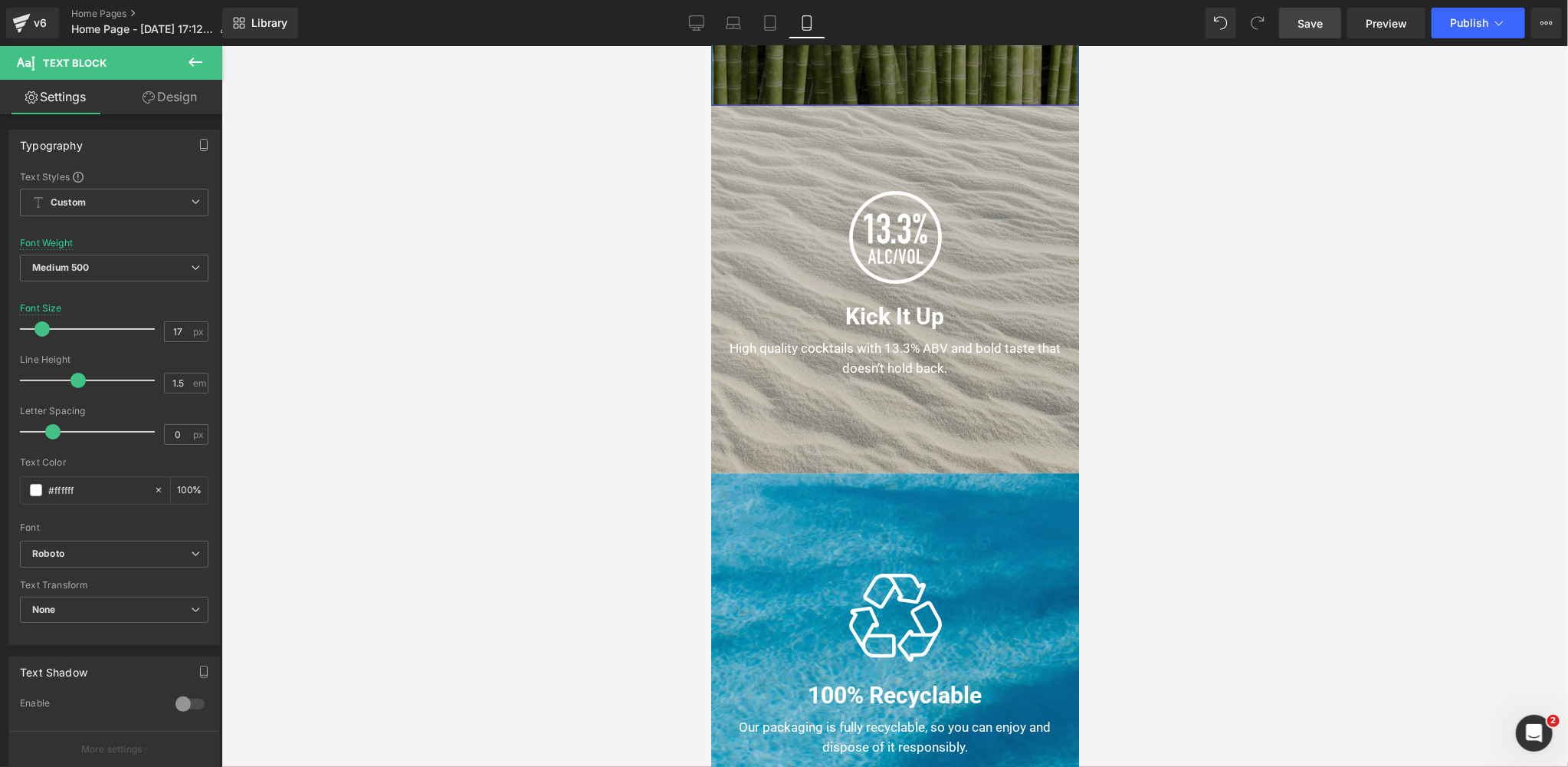
scroll to position [1594, 0]
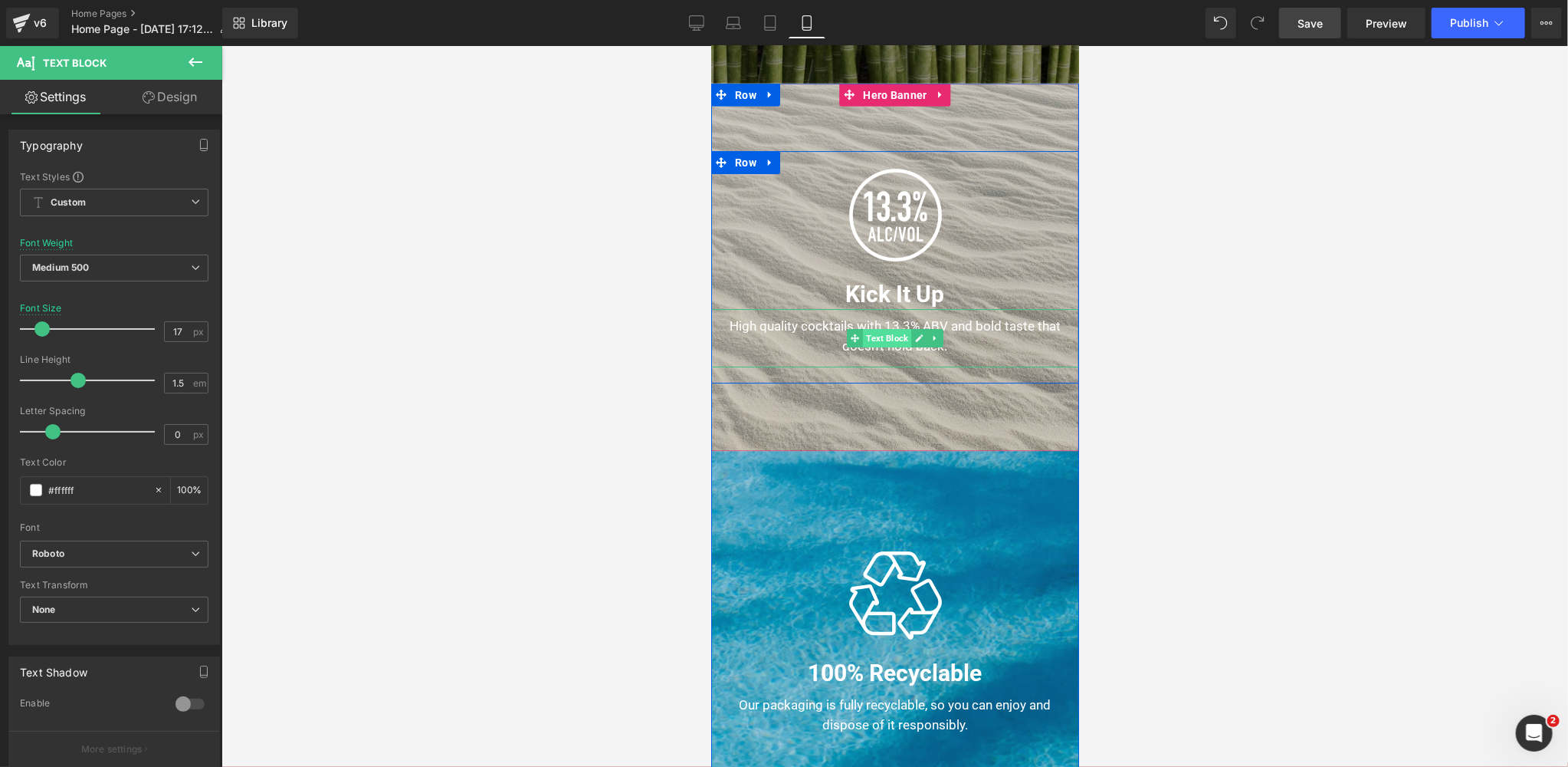
click at [886, 339] on span "Text Block" at bounding box center [885, 338] width 48 height 19
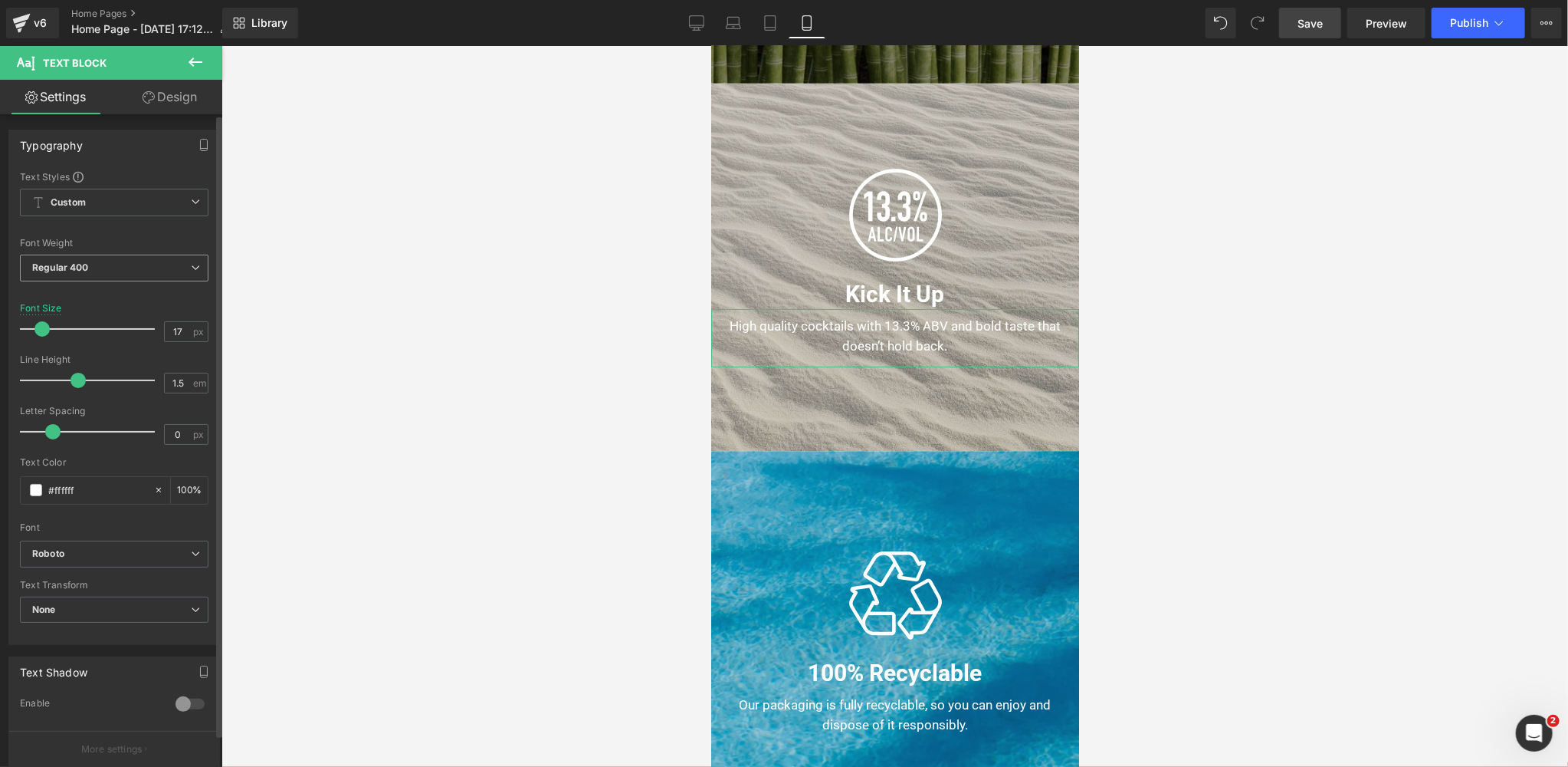
click at [90, 267] on span "Regular 400" at bounding box center [114, 267] width 189 height 27
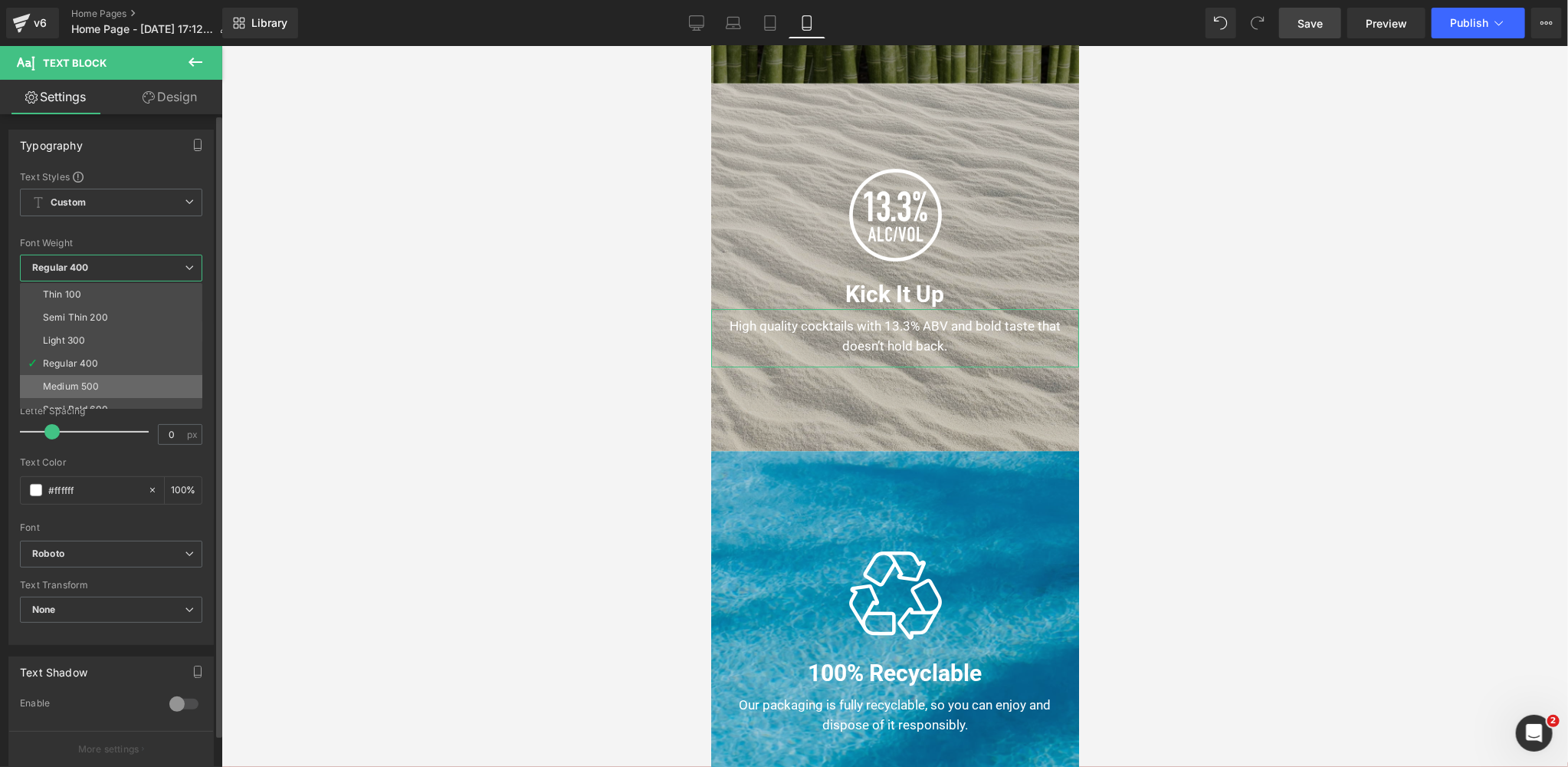
click at [75, 392] on li "Medium 500" at bounding box center [115, 385] width 190 height 23
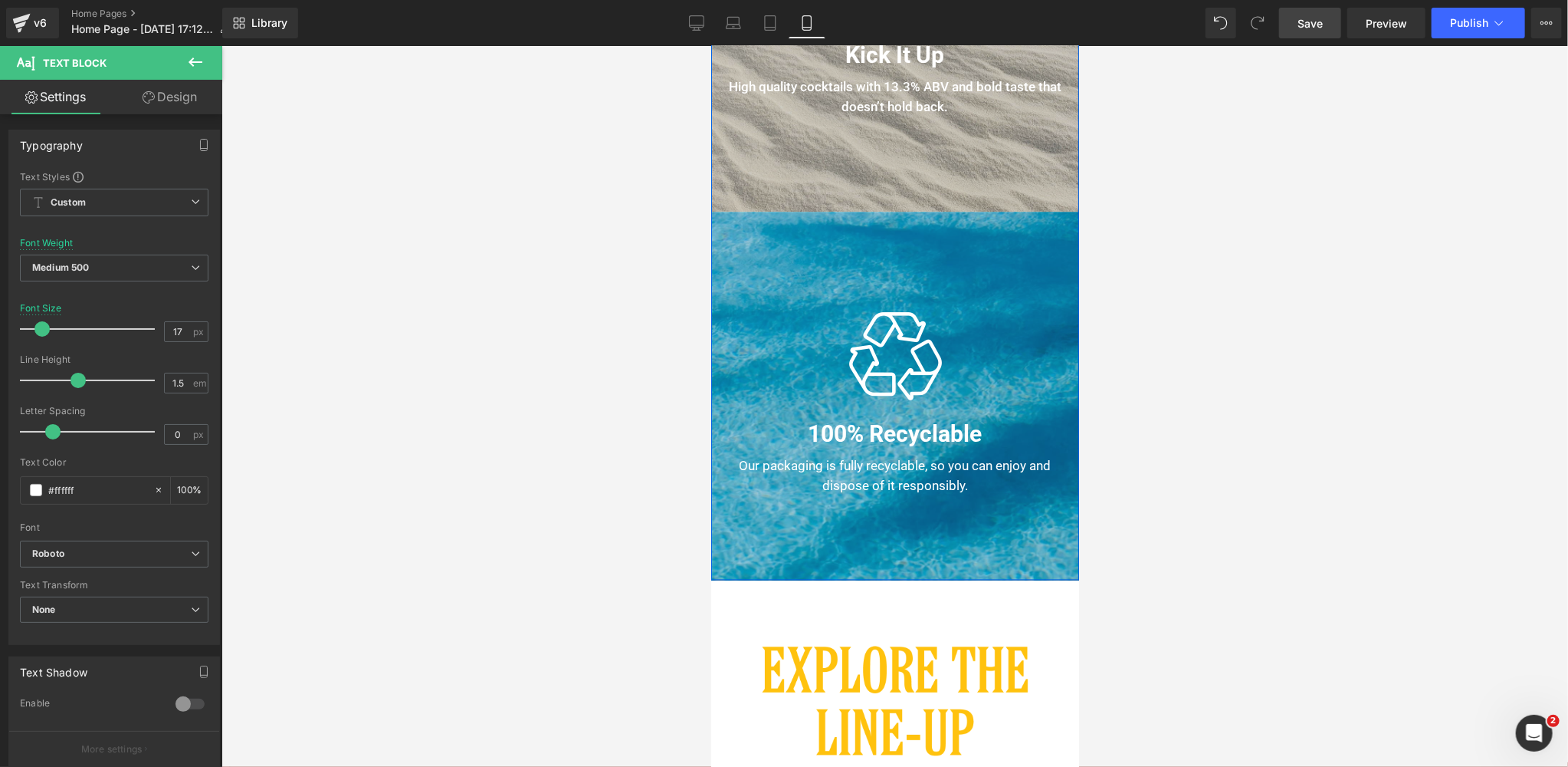
scroll to position [1890, 0]
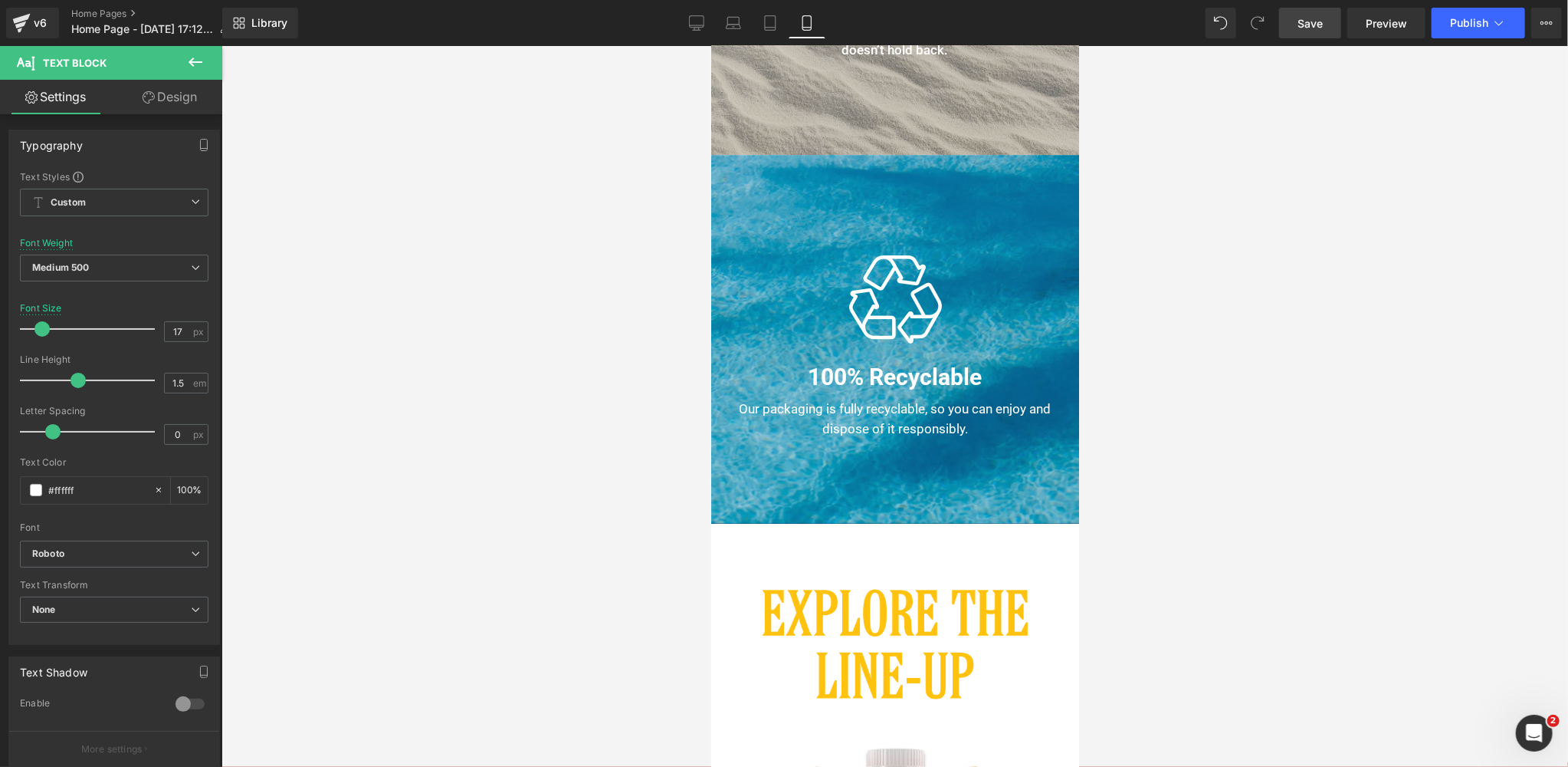
click at [1298, 398] on div at bounding box center [894, 406] width 1347 height 721
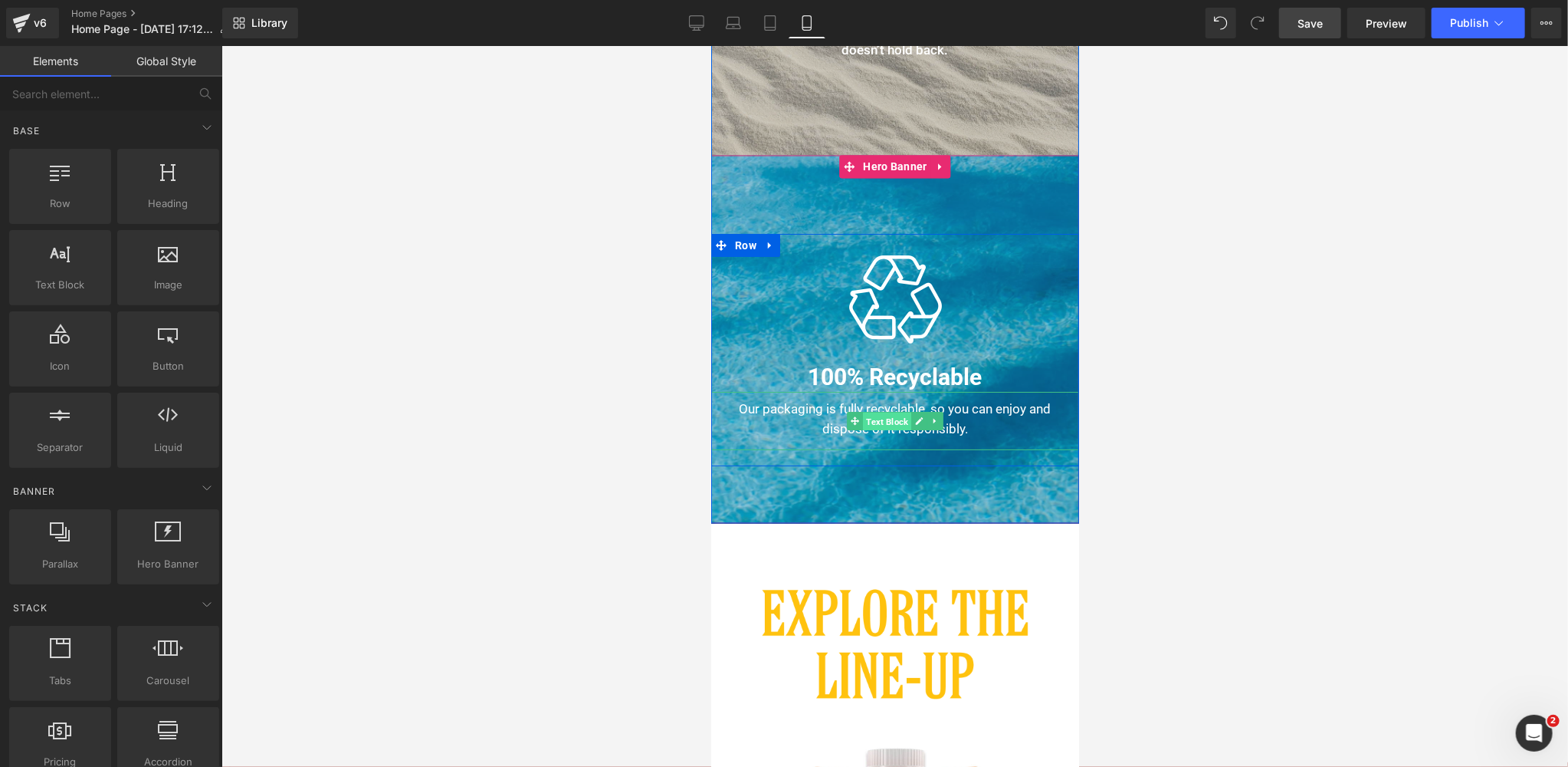
click at [890, 418] on span "Text Block" at bounding box center [885, 420] width 48 height 19
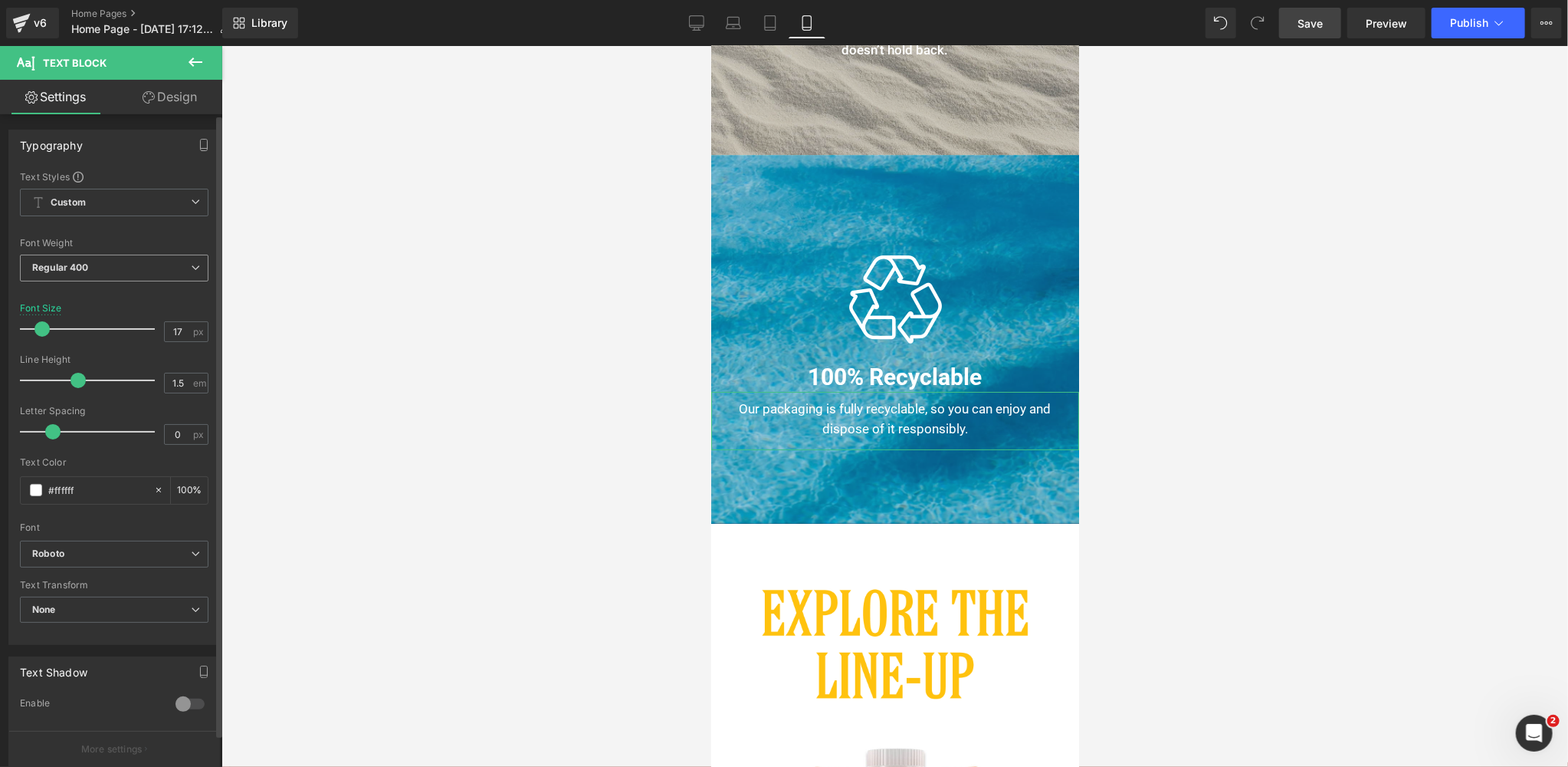
click at [97, 273] on span "Regular 400" at bounding box center [114, 267] width 189 height 27
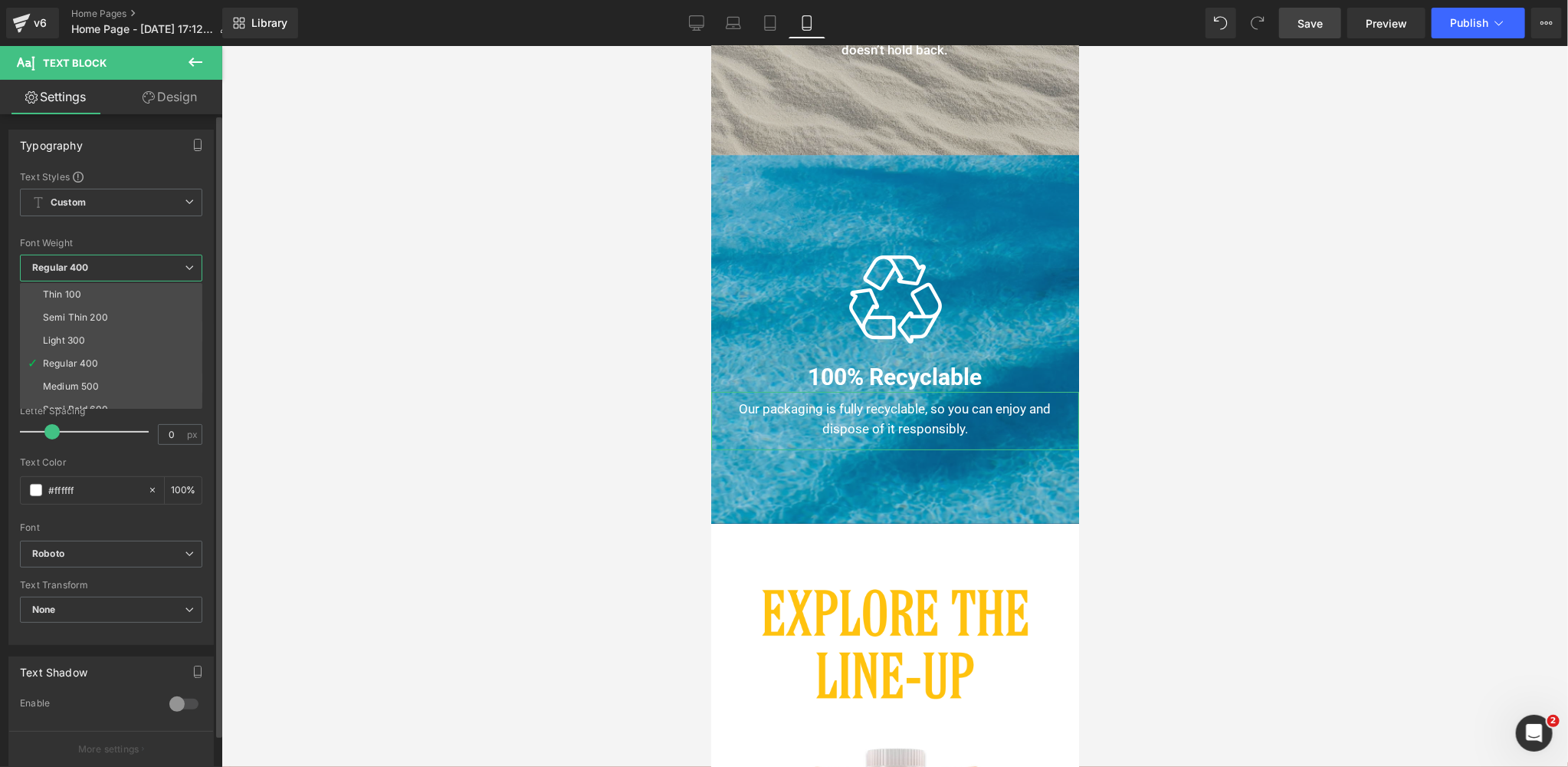
click at [87, 381] on div "Medium 500" at bounding box center [70, 385] width 56 height 11
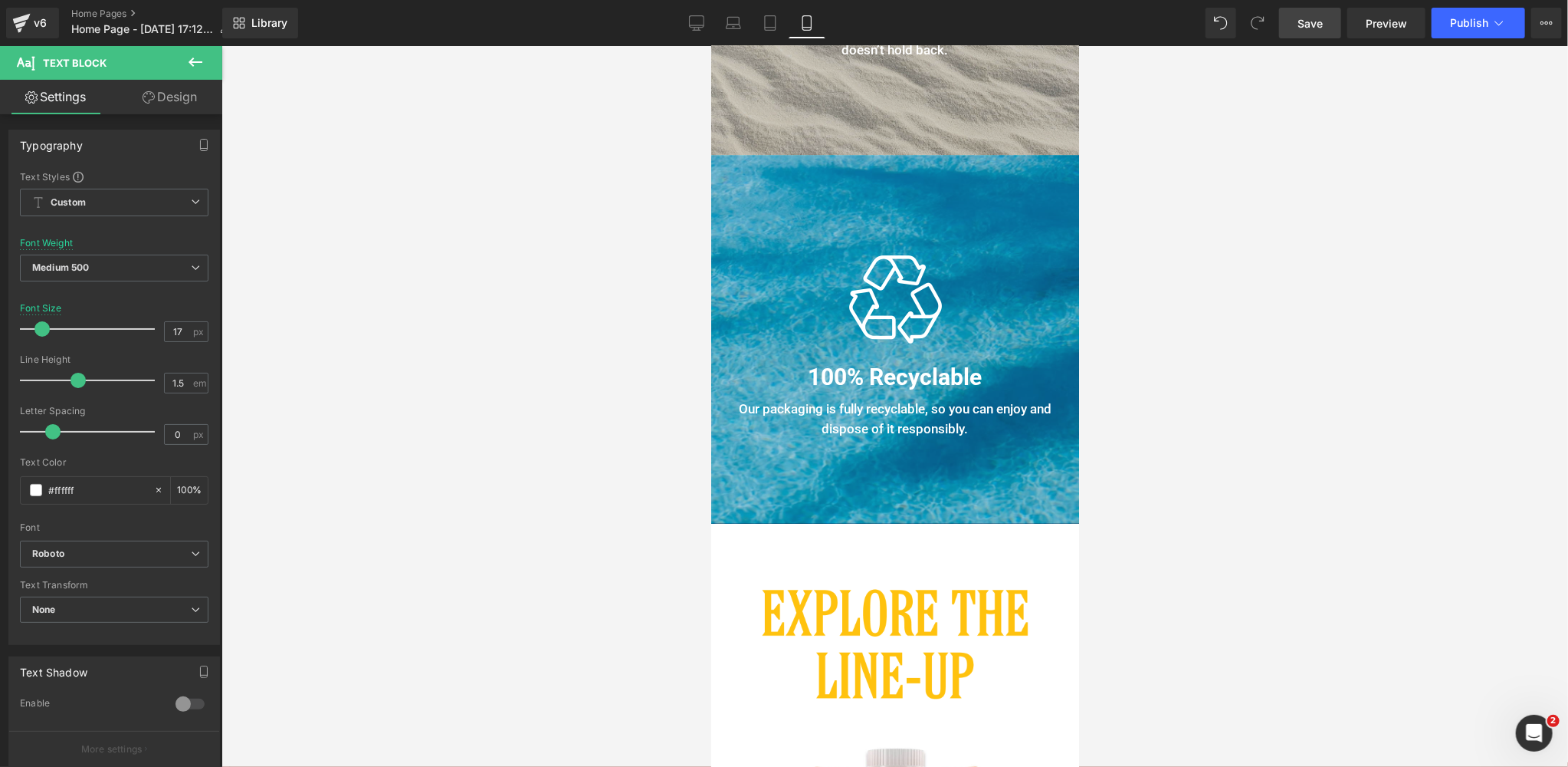
click at [1291, 26] on link "Save" at bounding box center [1309, 23] width 62 height 31
